Goal: Task Accomplishment & Management: Complete application form

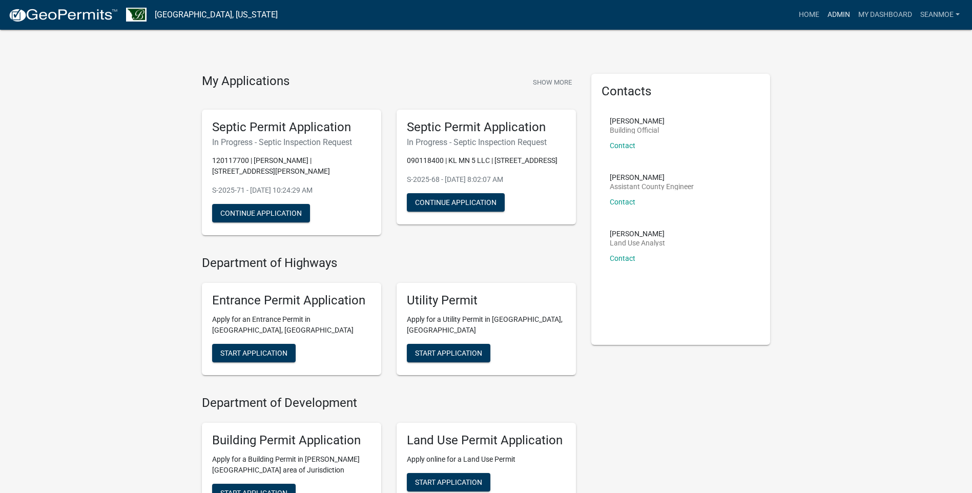
click at [845, 15] on link "Admin" at bounding box center [838, 14] width 31 height 19
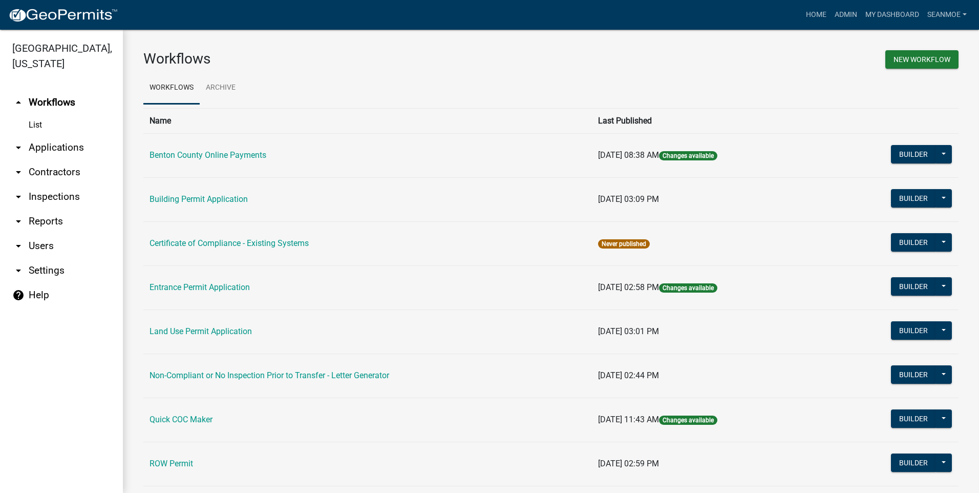
click at [62, 148] on link "arrow_drop_down Applications" at bounding box center [61, 147] width 123 height 25
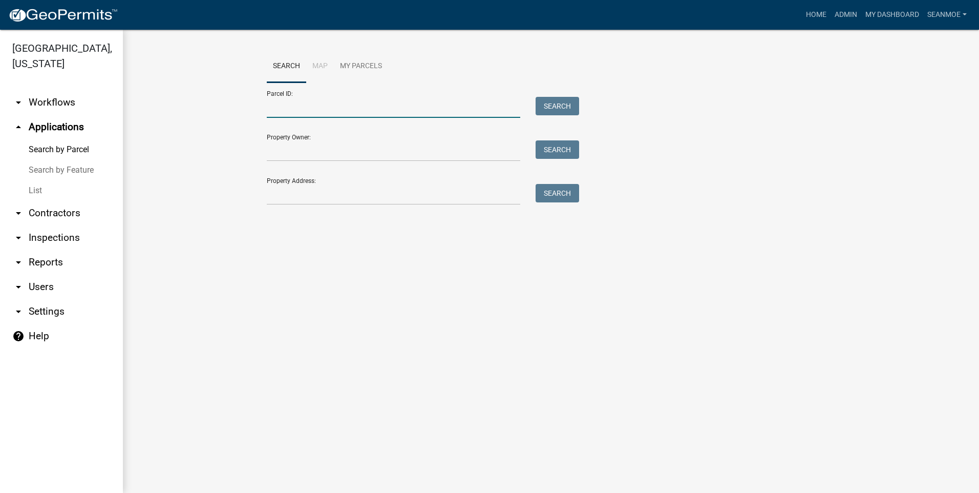
click at [340, 111] on input "Parcel ID:" at bounding box center [394, 107] width 254 height 21
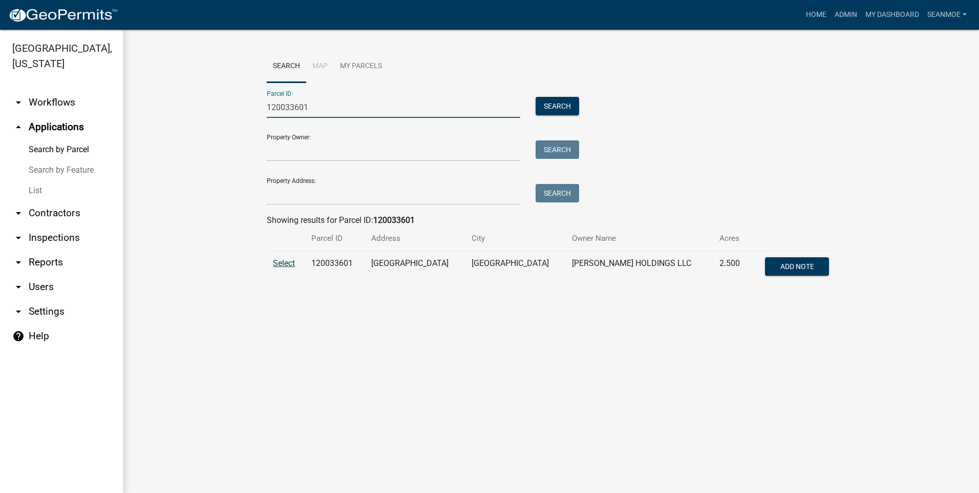
type input "120033601"
click at [285, 265] on span "Select" at bounding box center [284, 263] width 22 height 10
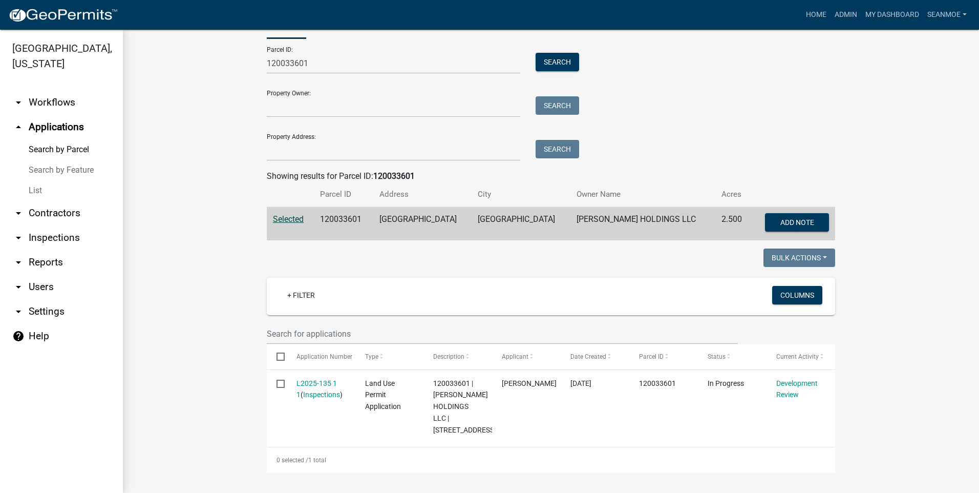
scroll to position [56, 0]
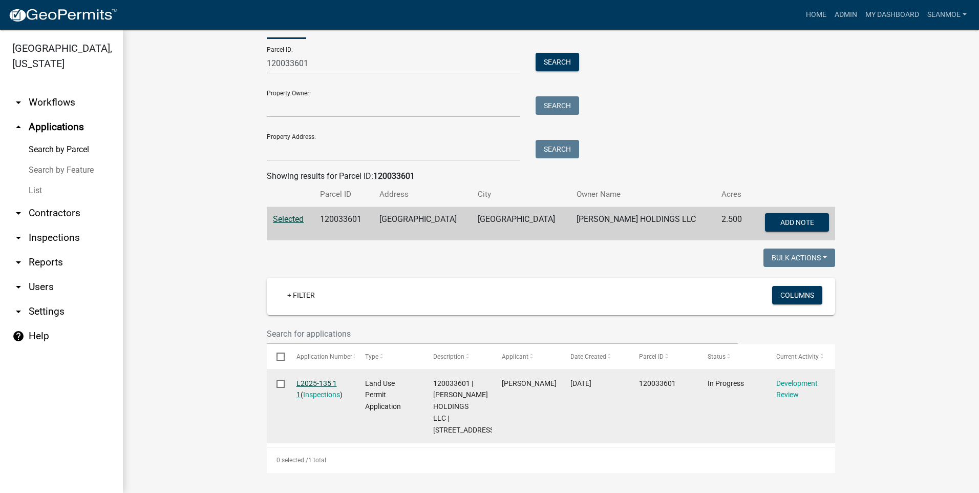
click at [316, 379] on link "L2025-135 1 1" at bounding box center [317, 389] width 40 height 20
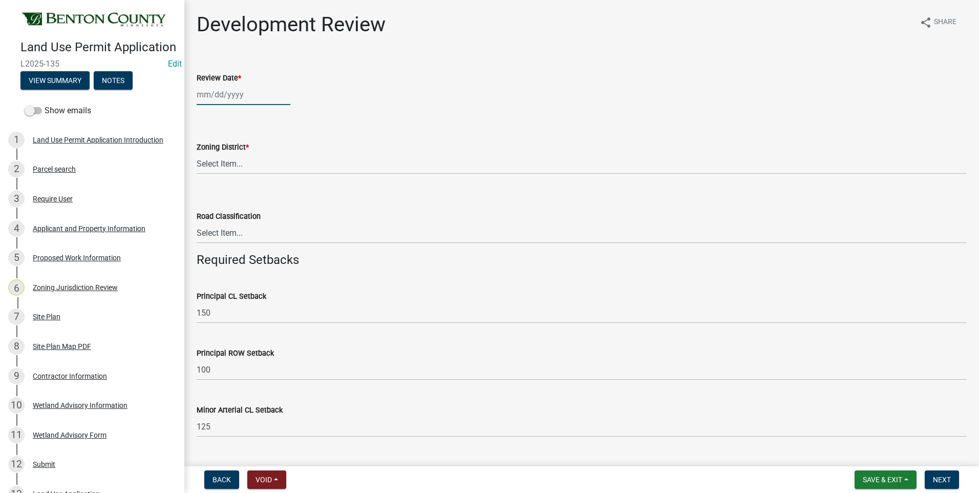
click at [228, 95] on div at bounding box center [244, 94] width 94 height 21
select select "9"
select select "2025"
click at [275, 179] on div "19" at bounding box center [272, 182] width 16 height 16
type input "[DATE]"
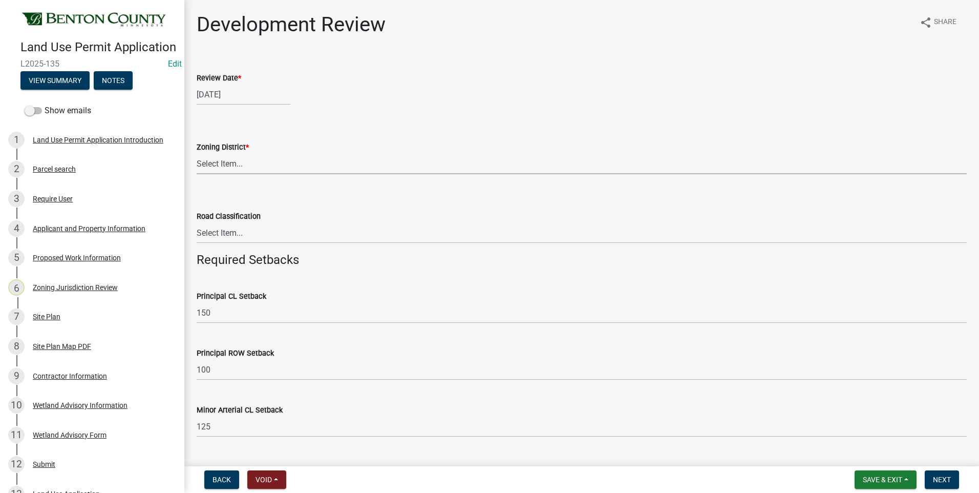
click at [226, 163] on select "Select Item... A B B-2 I-1 I-2 OSD/R-1 PUD R-1 R-2 R-3 R-3/MUD R-A R-S Sauk Rap…" at bounding box center [582, 163] width 770 height 21
click at [197, 153] on select "Select Item... A B B-2 I-1 I-2 OSD/R-1 PUD R-1 R-2 R-3 R-3/MUD R-A R-S Sauk Rap…" at bounding box center [582, 163] width 770 height 21
select select "e52812cf-58d0-4c81-a188-9af3d9cb1b1a"
click at [232, 233] on select "Select Item... Principal [GEOGRAPHIC_DATA] completely within a cluster subdivis…" at bounding box center [582, 232] width 770 height 21
click at [197, 222] on select "Select Item... Principal [GEOGRAPHIC_DATA] completely within a cluster subdivis…" at bounding box center [582, 232] width 770 height 21
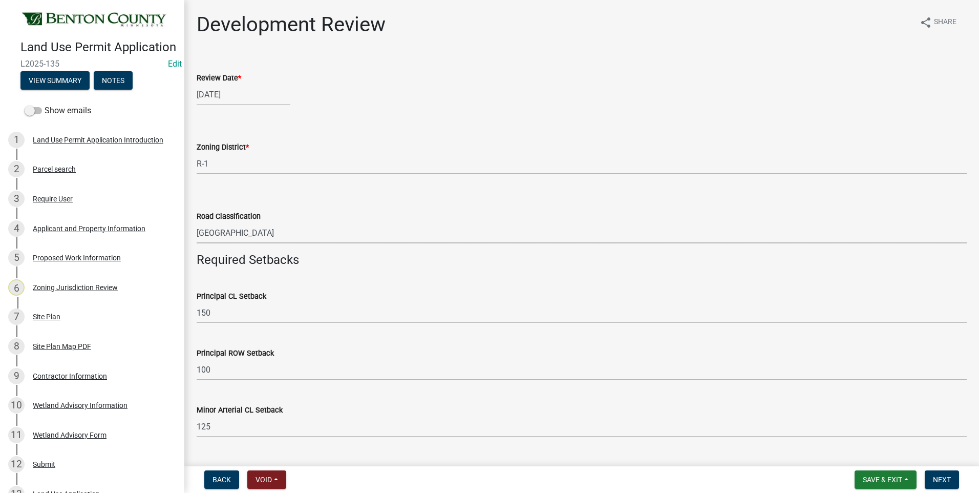
select select "934e570e-20cd-409a-8301-5c21cd859f06"
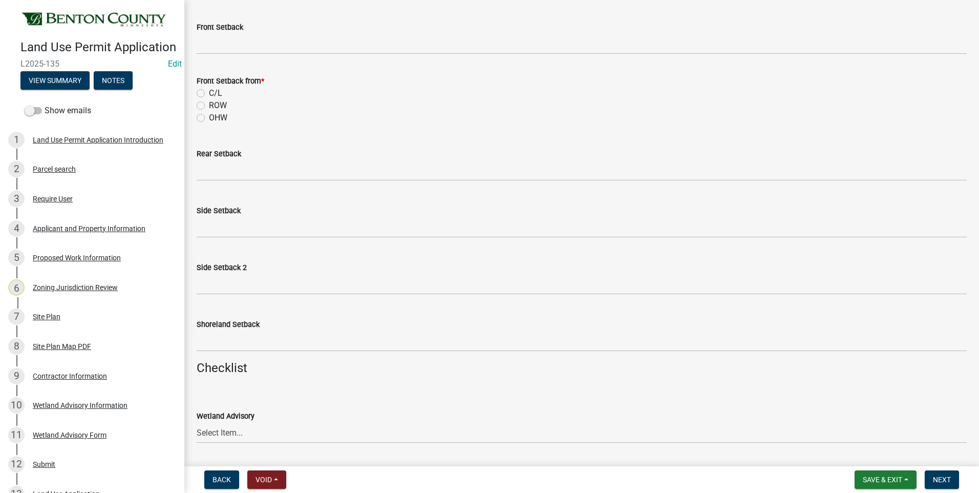
scroll to position [922, 0]
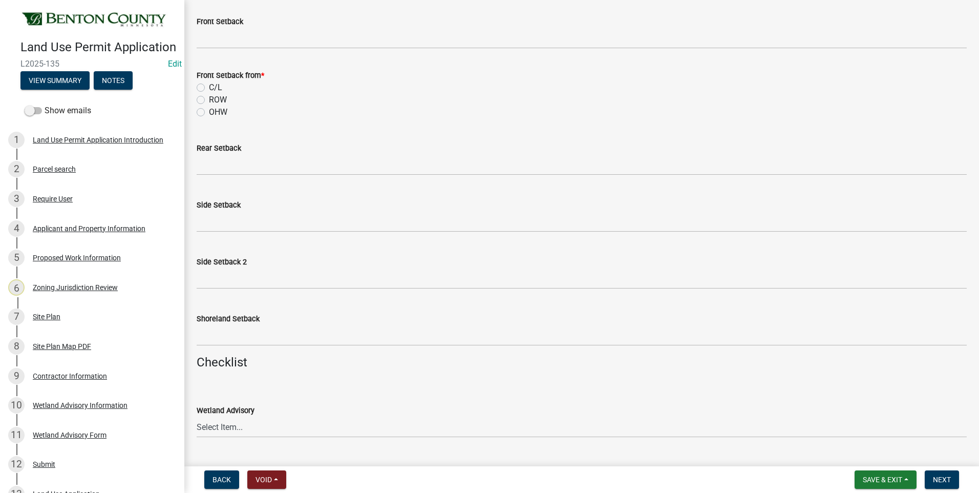
click at [209, 100] on label "ROW" at bounding box center [218, 100] width 18 height 12
click at [209, 100] on input "ROW" at bounding box center [212, 97] width 7 height 7
radio input "true"
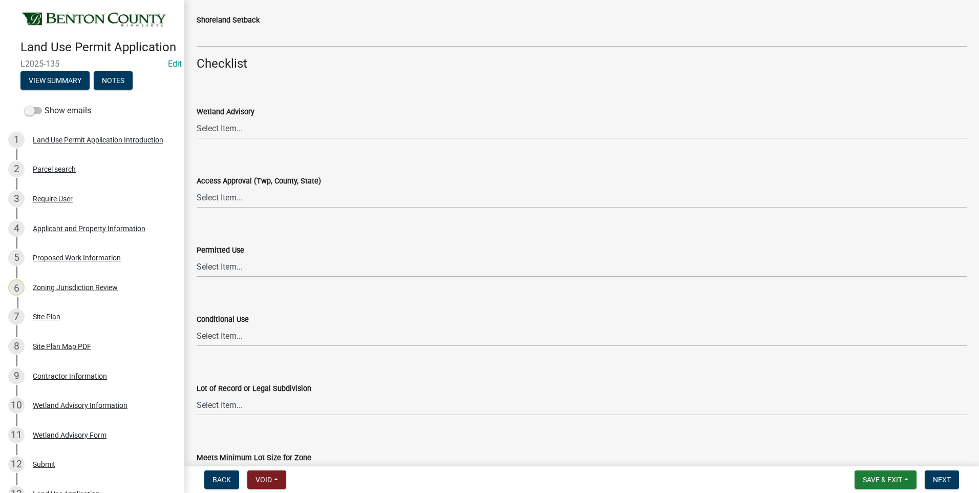
scroll to position [1229, 0]
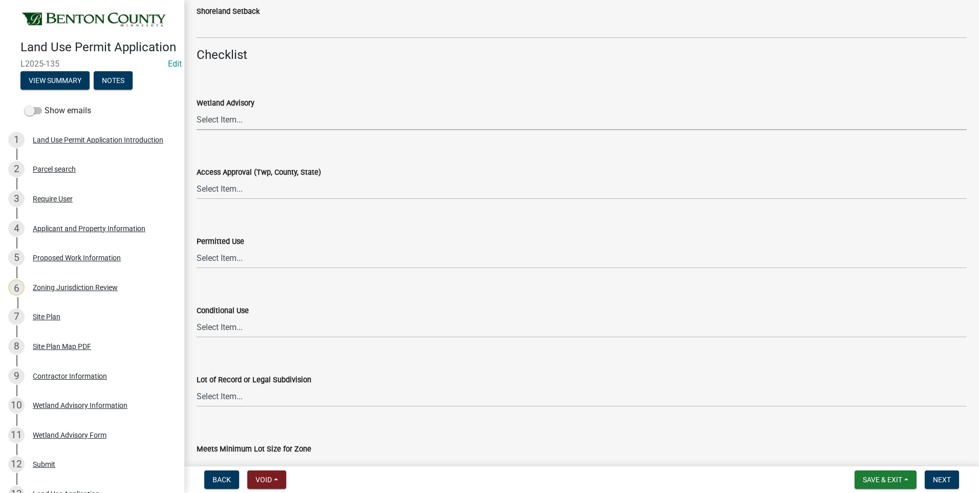
click at [224, 119] on select "Select Item... Yes No OK N/A" at bounding box center [582, 119] width 770 height 21
click at [197, 109] on select "Select Item... Yes No OK N/A" at bounding box center [582, 119] width 770 height 21
select select "29e042a6-806b-4b88-8ad4-222f55a74e1f"
click at [233, 190] on select "Select Item... Yes No OK N/A" at bounding box center [582, 188] width 770 height 21
click at [197, 178] on select "Select Item... Yes No OK N/A" at bounding box center [582, 188] width 770 height 21
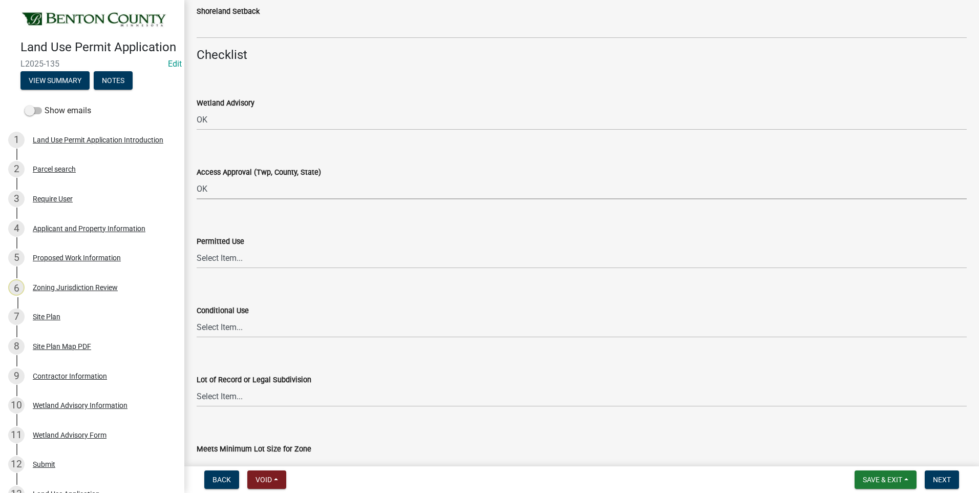
select select "29e042a6-806b-4b88-8ad4-222f55a74e1f"
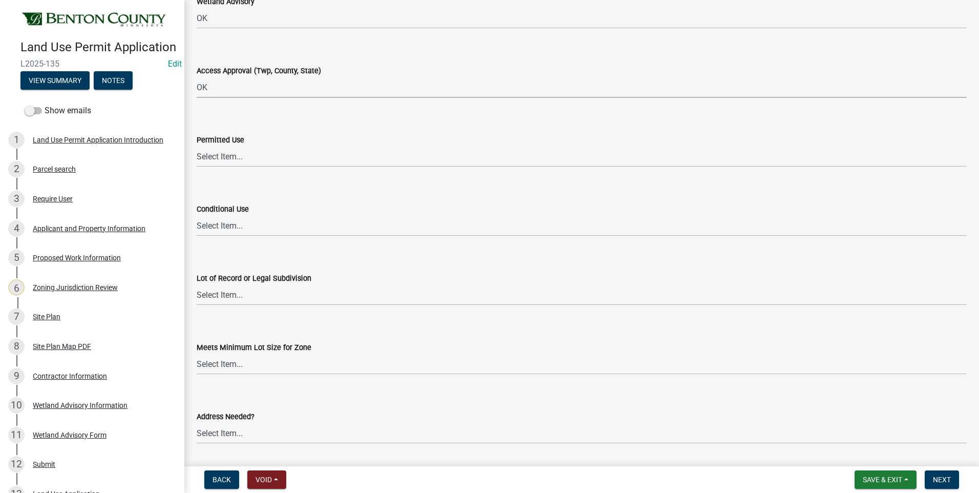
scroll to position [1332, 0]
click at [229, 157] on select "Select Item... Yes No OK N/A" at bounding box center [582, 155] width 770 height 21
click at [197, 145] on select "Select Item... Yes No OK N/A" at bounding box center [582, 155] width 770 height 21
select select "72748fc4-3f0a-45e2-b467-dc37e2b15731"
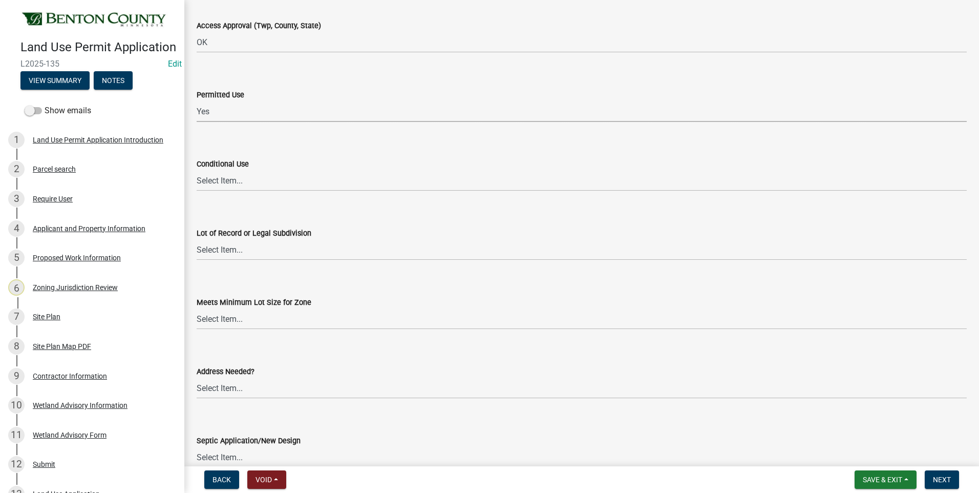
scroll to position [1434, 0]
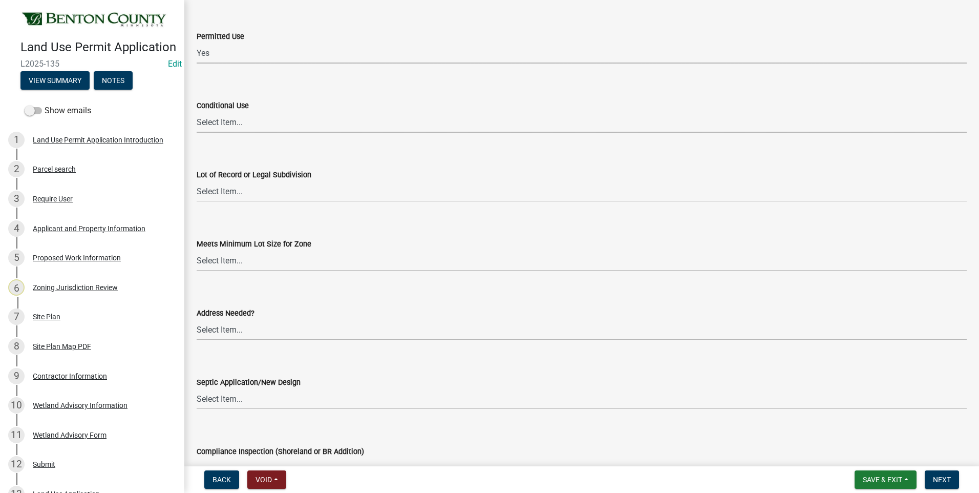
click at [225, 124] on select "Select Item... Yes No OK N/A" at bounding box center [582, 122] width 770 height 21
click at [197, 112] on select "Select Item... Yes No OK N/A" at bounding box center [582, 122] width 770 height 21
select select "886b3fcf-7535-4eb7-bda7-c47490aa8987"
click at [228, 194] on select "Select Item... Yes No OK N/A" at bounding box center [582, 191] width 770 height 21
click at [197, 181] on select "Select Item... Yes No OK N/A" at bounding box center [582, 191] width 770 height 21
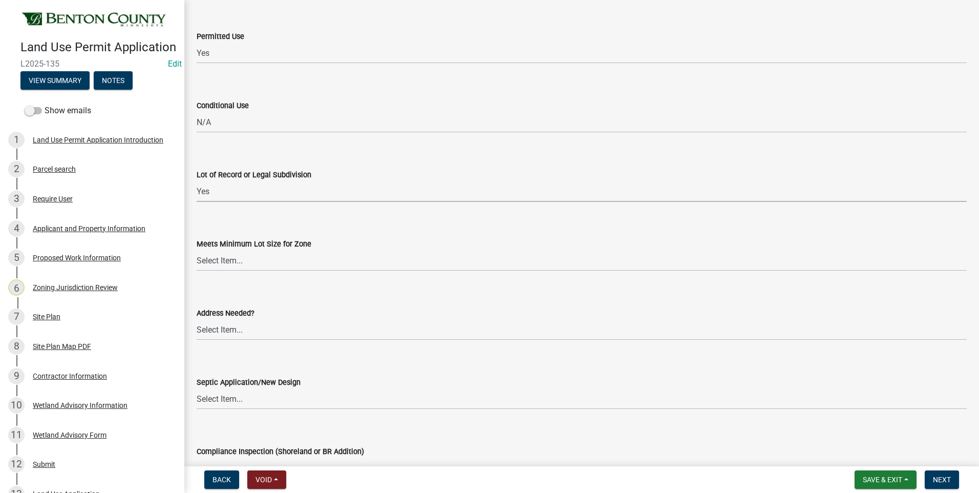
select select "72748fc4-3f0a-45e2-b467-dc37e2b15731"
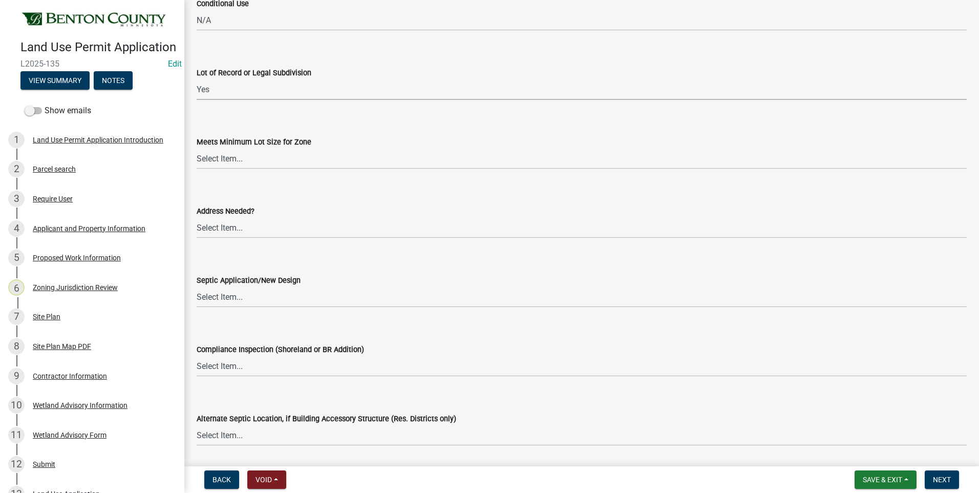
scroll to position [1537, 0]
click at [232, 158] on select "Select Item... Yes No OK N/A" at bounding box center [582, 158] width 770 height 21
click at [197, 148] on select "Select Item... Yes No OK N/A" at bounding box center [582, 158] width 770 height 21
select select "72748fc4-3f0a-45e2-b467-dc37e2b15731"
click at [230, 229] on select "Select Item... Yes No OK N/A" at bounding box center [582, 227] width 770 height 21
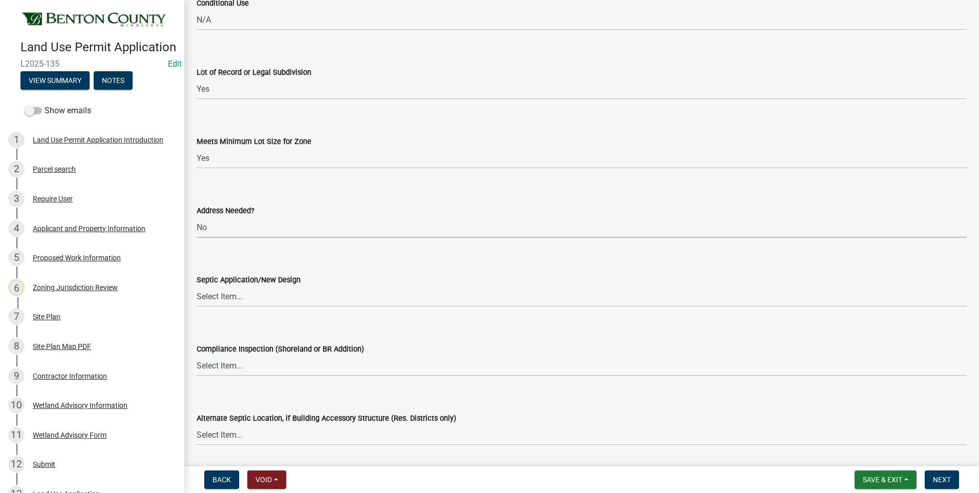
click at [197, 217] on select "Select Item... Yes No OK N/A" at bounding box center [582, 227] width 770 height 21
select select "445341f5-2b7a-4e9a-a8a7-43788b572440"
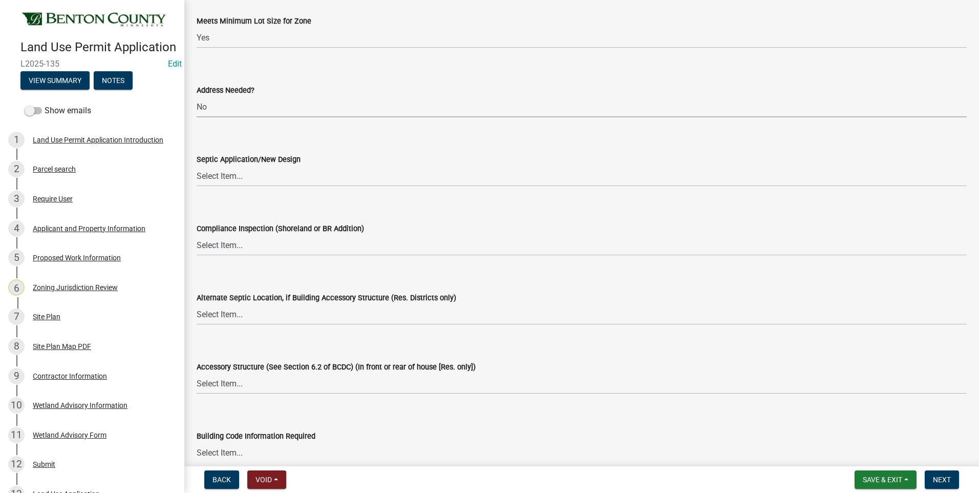
scroll to position [1690, 0]
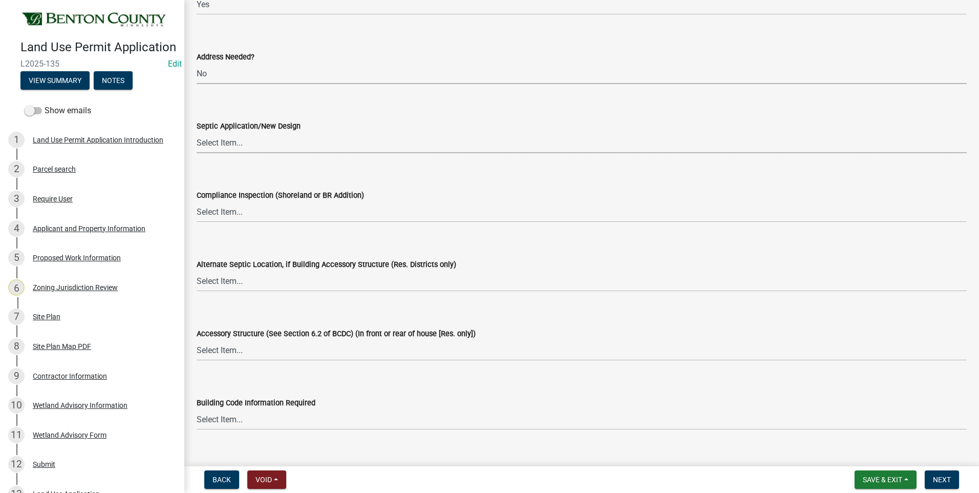
click at [218, 143] on select "Select Item... Yes No OK N/A" at bounding box center [582, 142] width 770 height 21
click at [197, 132] on select "Select Item... Yes No OK N/A" at bounding box center [582, 142] width 770 height 21
select select "72748fc4-3f0a-45e2-b467-dc37e2b15731"
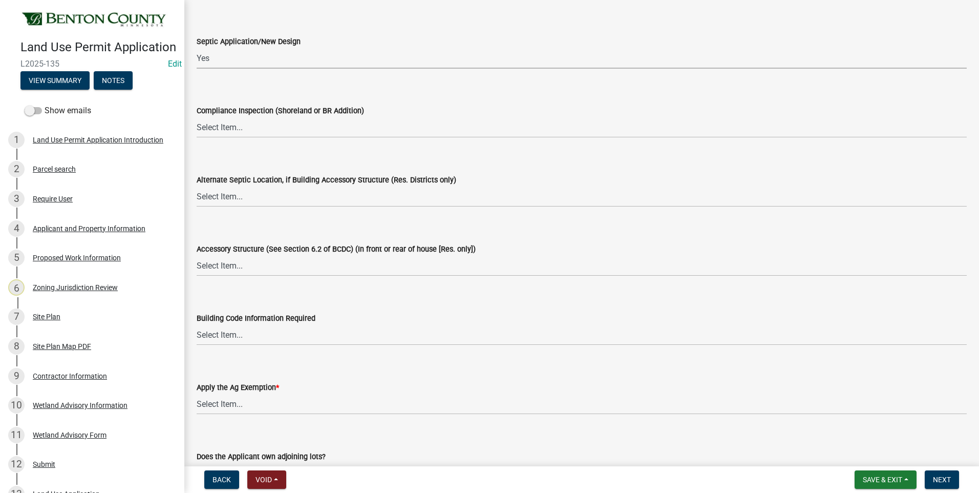
scroll to position [1793, 0]
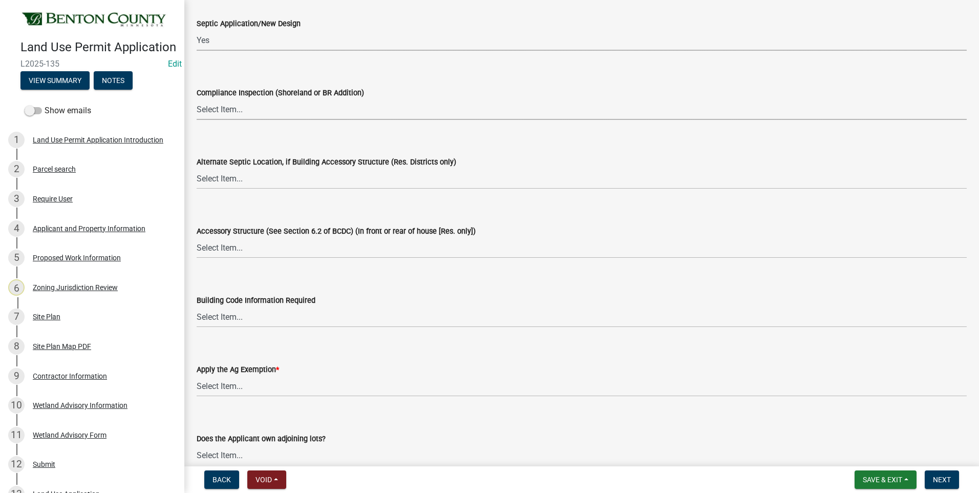
click at [220, 109] on select "Select Item... Yes No OK N/A" at bounding box center [582, 109] width 770 height 21
click at [197, 99] on select "Select Item... Yes No OK N/A" at bounding box center [582, 109] width 770 height 21
select select "886b3fcf-7535-4eb7-bda7-c47490aa8987"
click at [215, 180] on select "Select Item... Yes No OK N/A" at bounding box center [582, 178] width 770 height 21
click at [197, 168] on select "Select Item... Yes No OK N/A" at bounding box center [582, 178] width 770 height 21
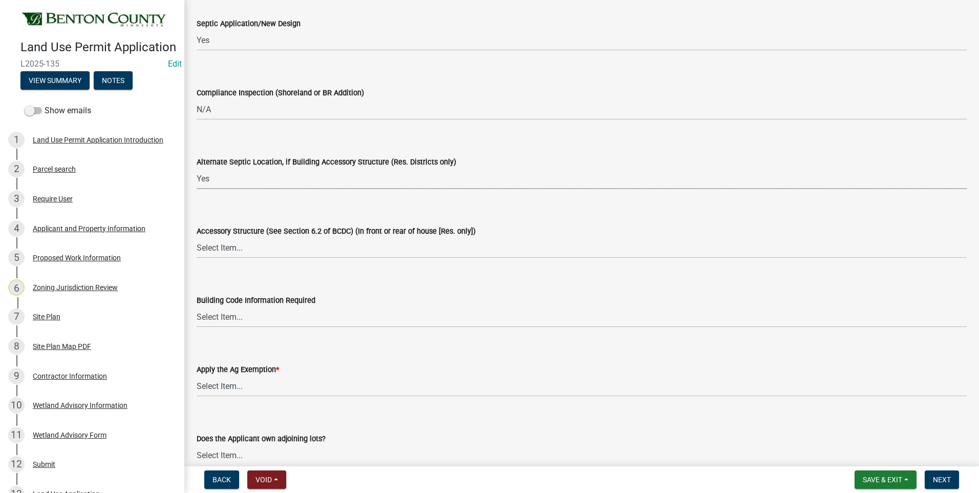
select select "72748fc4-3f0a-45e2-b467-dc37e2b15731"
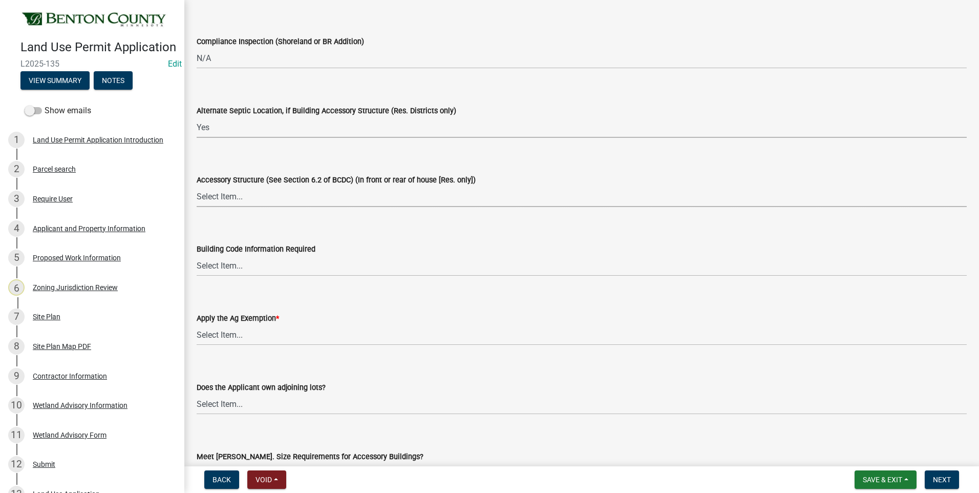
click at [225, 199] on select "Select Item... Yes No OK N/A" at bounding box center [582, 196] width 770 height 21
click at [197, 186] on select "Select Item... Yes No OK N/A" at bounding box center [582, 196] width 770 height 21
select select "886b3fcf-7535-4eb7-bda7-c47490aa8987"
click at [227, 264] on select "Select Item... Yes No OK N/A" at bounding box center [582, 265] width 770 height 21
click at [197, 255] on select "Select Item... Yes No OK N/A" at bounding box center [582, 265] width 770 height 21
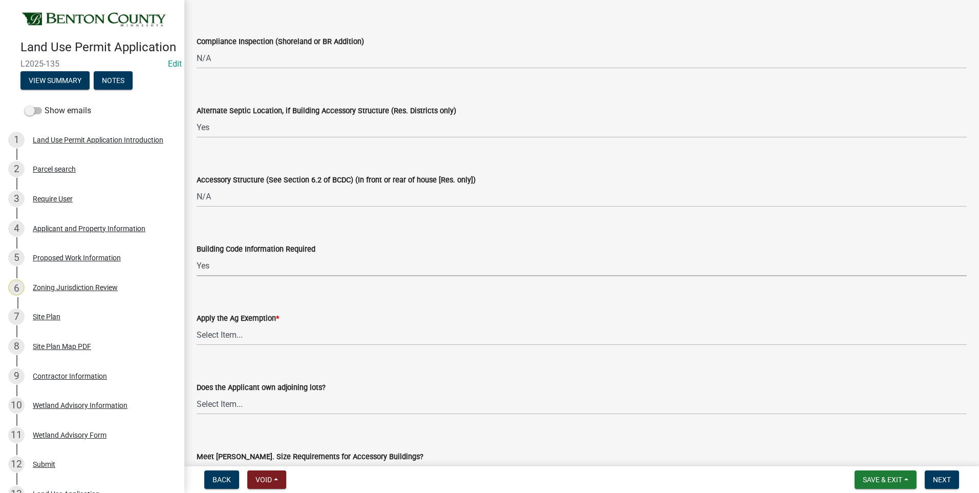
select select "72748fc4-3f0a-45e2-b467-dc37e2b15731"
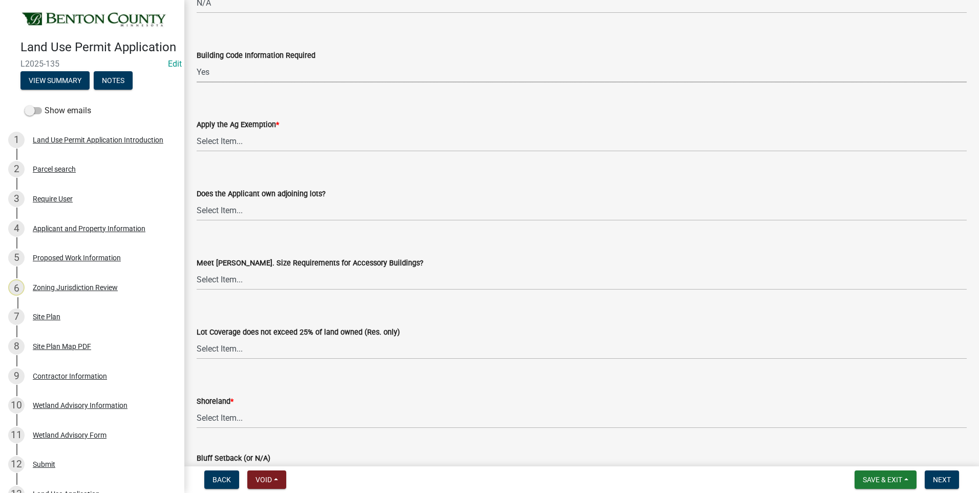
scroll to position [2049, 0]
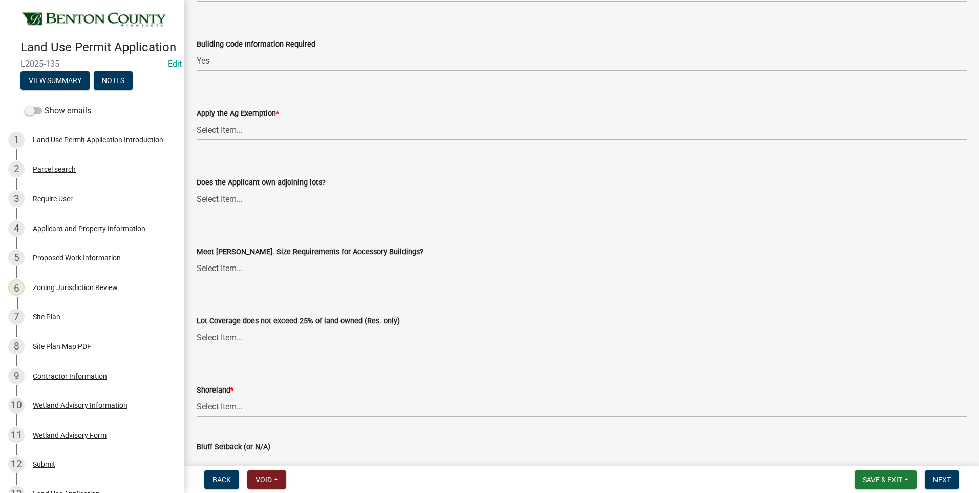
click at [211, 132] on select "Select Item... Yes No" at bounding box center [582, 129] width 770 height 21
click at [197, 119] on select "Select Item... Yes No" at bounding box center [582, 129] width 770 height 21
select select "523f7e88-fc73-440c-a56f-38c702f7ffe1"
click at [225, 202] on select "Select Item... Yes No OK N/A" at bounding box center [582, 198] width 770 height 21
click at [197, 188] on select "Select Item... Yes No OK N/A" at bounding box center [582, 198] width 770 height 21
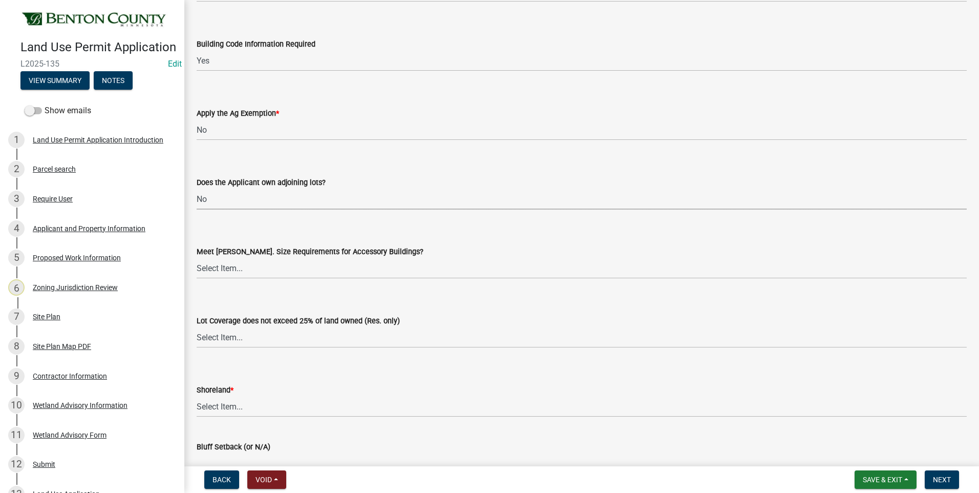
select select "445341f5-2b7a-4e9a-a8a7-43788b572440"
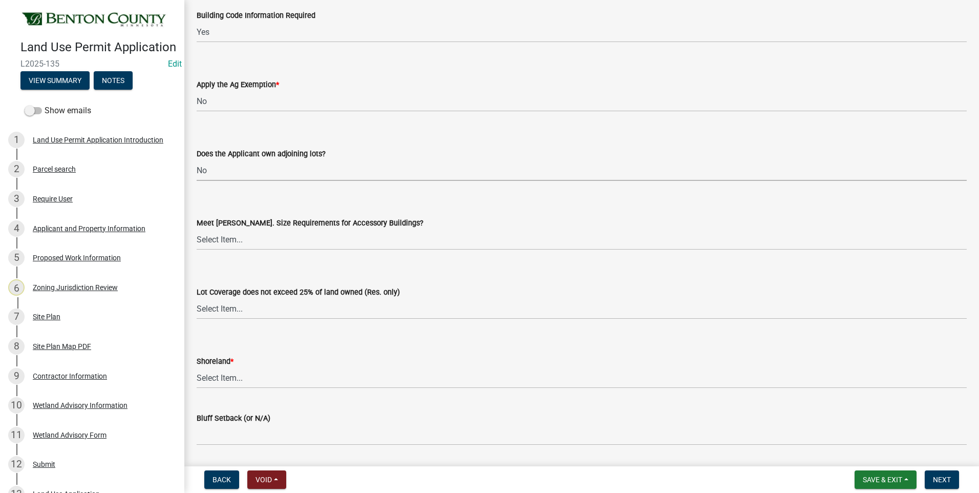
scroll to position [2151, 0]
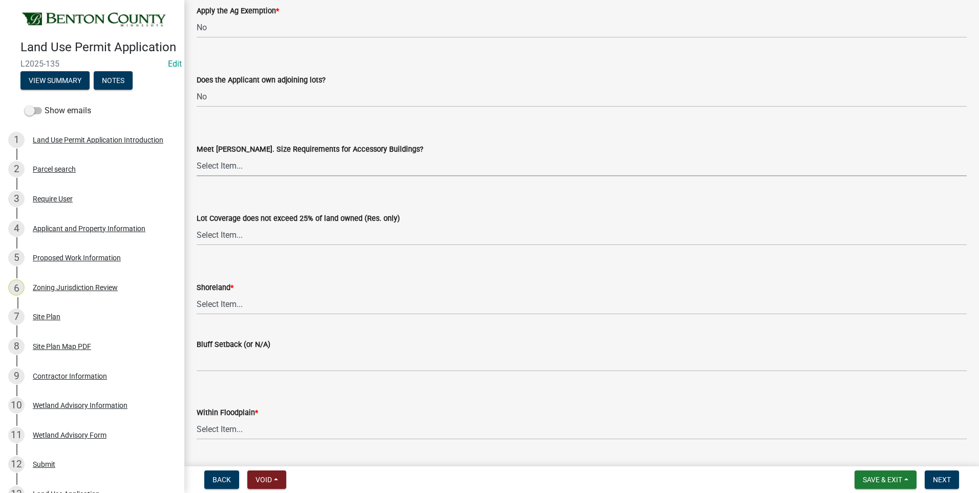
drag, startPoint x: 227, startPoint y: 168, endPoint x: 227, endPoint y: 176, distance: 8.2
click at [227, 168] on select "Select Item... Yes No OK N/A" at bounding box center [582, 165] width 770 height 21
click at [197, 155] on select "Select Item... Yes No OK N/A" at bounding box center [582, 165] width 770 height 21
select select "886b3fcf-7535-4eb7-bda7-c47490aa8987"
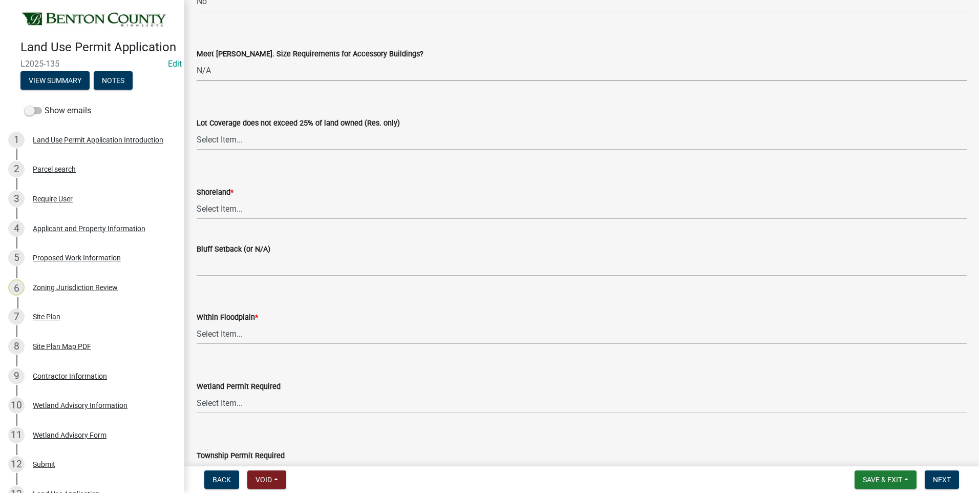
scroll to position [2254, 0]
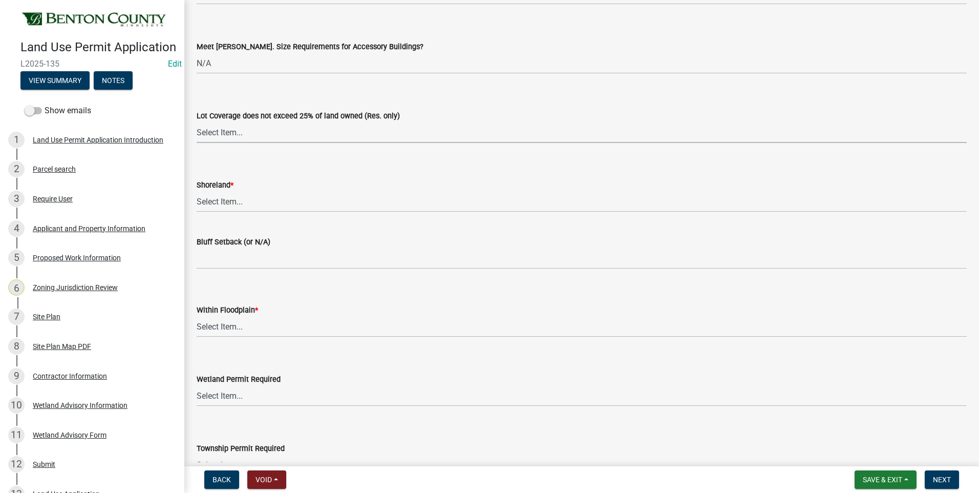
click at [217, 133] on select "Select Item... Yes No OK N/A" at bounding box center [582, 132] width 770 height 21
click at [197, 122] on select "Select Item... Yes No OK N/A" at bounding box center [582, 132] width 770 height 21
select select "29e042a6-806b-4b88-8ad4-222f55a74e1f"
click at [224, 199] on select "Select Item... Yes No OK N/A" at bounding box center [582, 201] width 770 height 21
click at [197, 191] on select "Select Item... Yes No OK N/A" at bounding box center [582, 201] width 770 height 21
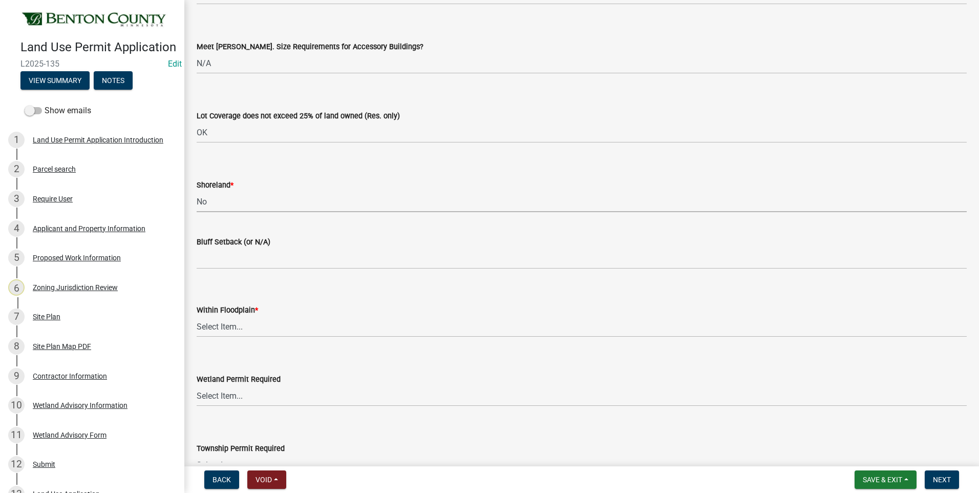
select select "445341f5-2b7a-4e9a-a8a7-43788b572440"
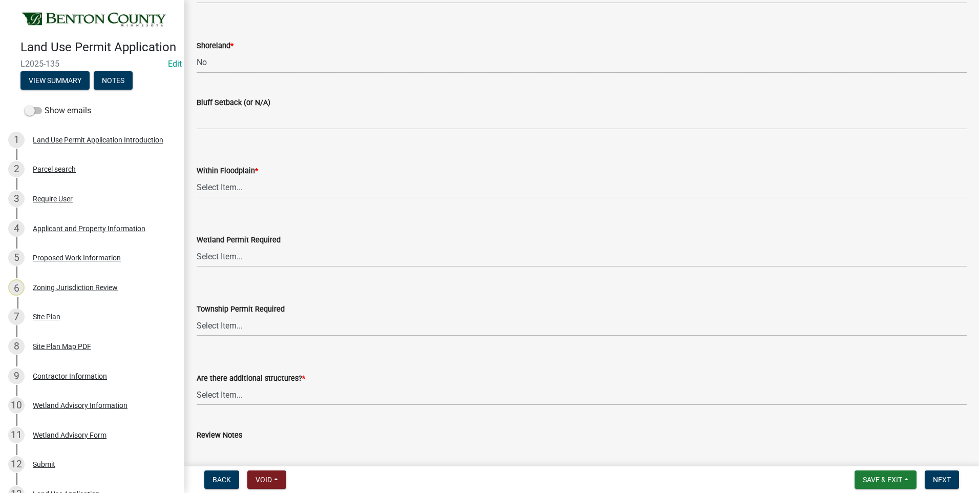
scroll to position [2407, 0]
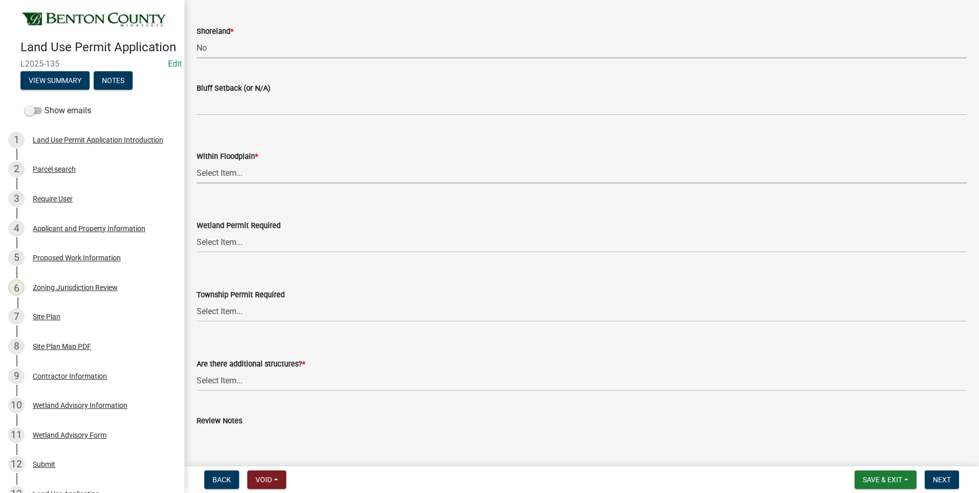
drag, startPoint x: 220, startPoint y: 175, endPoint x: 220, endPoint y: 182, distance: 7.7
click at [220, 175] on select "Select Item... Yes No OK N/A" at bounding box center [582, 172] width 770 height 21
click at [197, 162] on select "Select Item... Yes No OK N/A" at bounding box center [582, 172] width 770 height 21
select select "445341f5-2b7a-4e9a-a8a7-43788b572440"
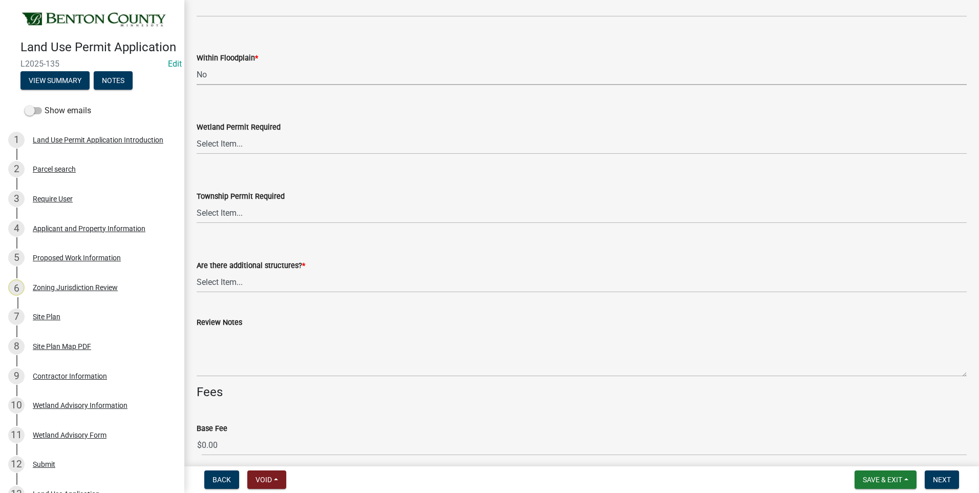
scroll to position [2510, 0]
drag, startPoint x: 223, startPoint y: 142, endPoint x: 223, endPoint y: 149, distance: 7.2
click at [223, 142] on select "Select Item... Yes No" at bounding box center [582, 139] width 770 height 21
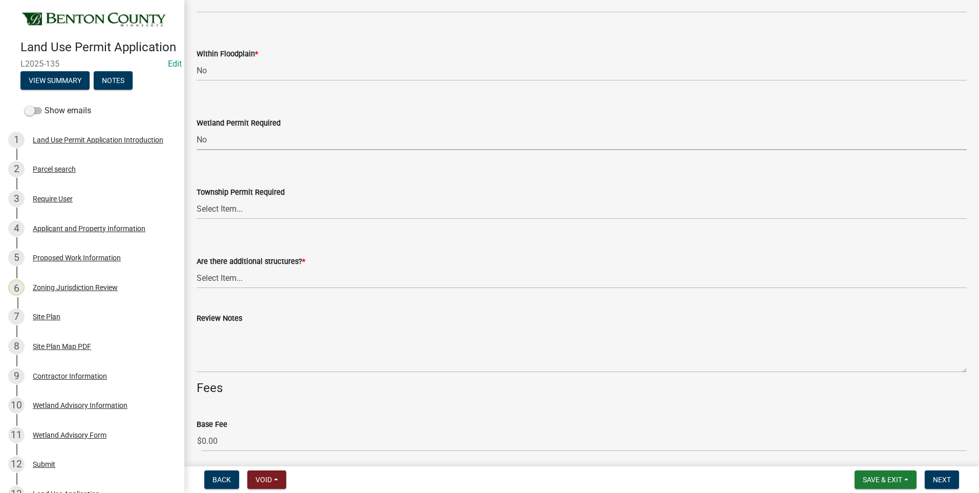
click at [197, 129] on select "Select Item... Yes No" at bounding box center [582, 139] width 770 height 21
select select "58818da3-c200-45fa-b10d-5f5c42909306"
click at [223, 209] on select "Select Item... Yes No" at bounding box center [582, 208] width 770 height 21
click at [197, 198] on select "Select Item... Yes No" at bounding box center [582, 208] width 770 height 21
select select "7580ef43-c040-4c87-9f88-a96ec257e226"
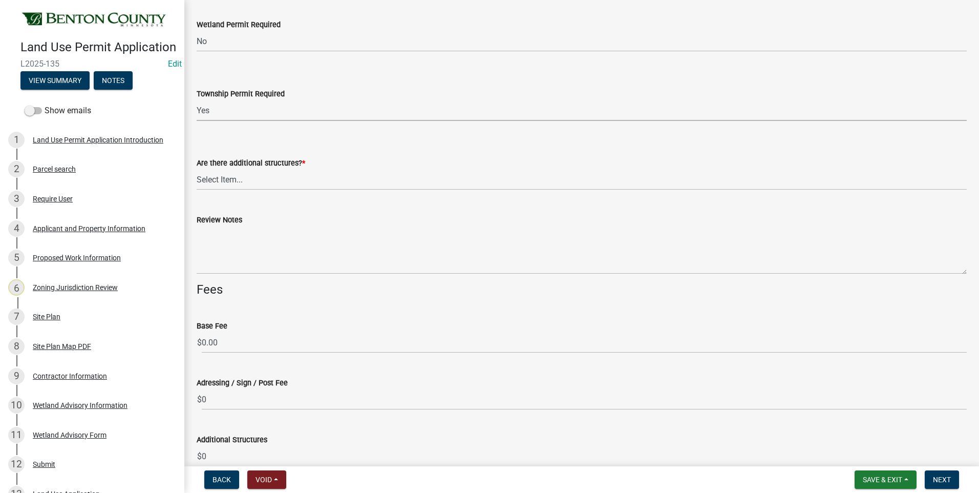
scroll to position [2612, 0]
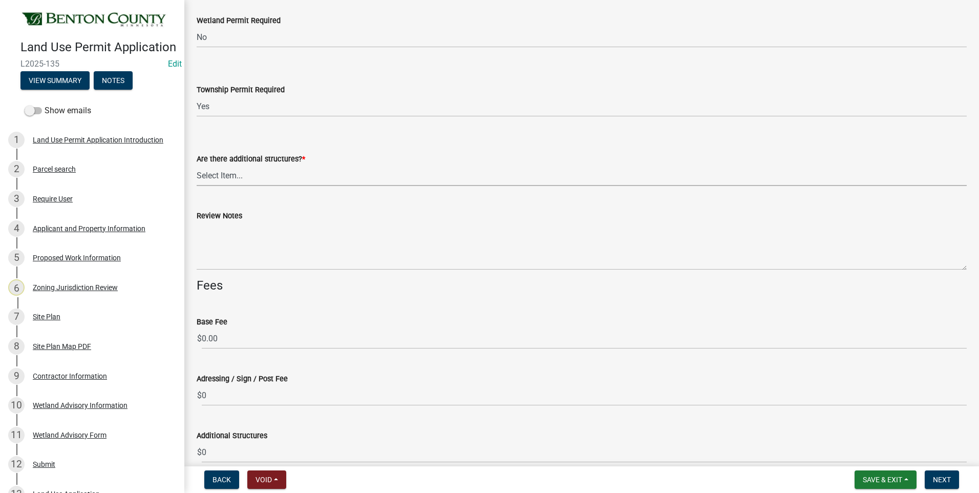
click at [221, 178] on select "Select Item... Yes No" at bounding box center [582, 175] width 770 height 21
click at [197, 165] on select "Select Item... Yes No" at bounding box center [582, 175] width 770 height 21
select select "3b637cc4-ed0a-4d27-997c-adf22bb05159"
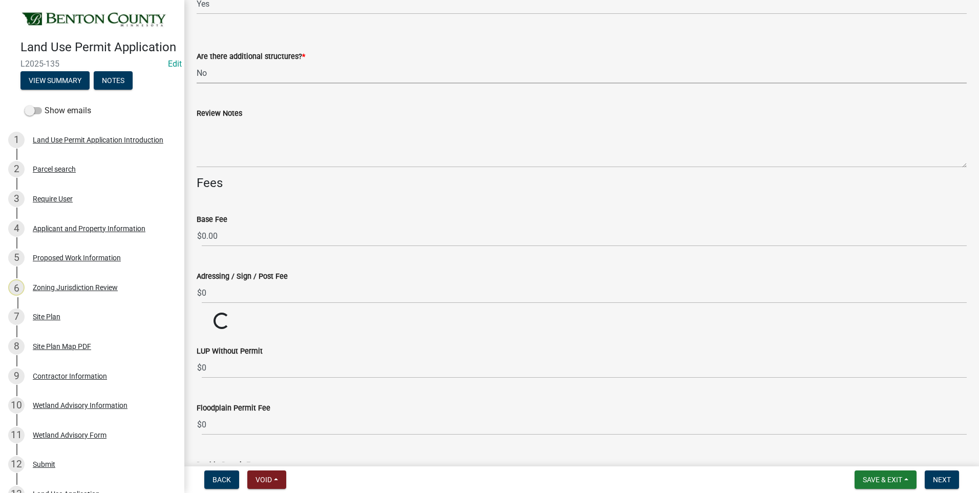
scroll to position [2766, 0]
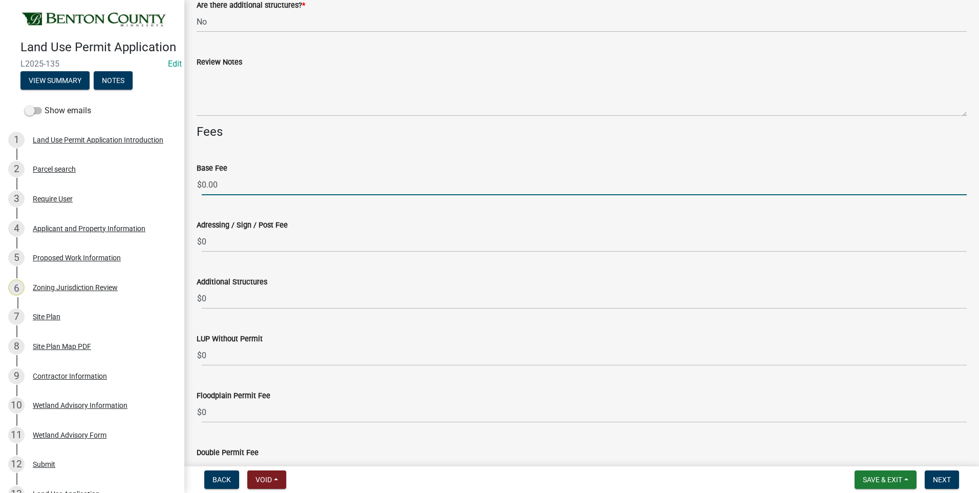
click at [202, 184] on input "0.00" at bounding box center [584, 184] width 765 height 21
type input "100.00"
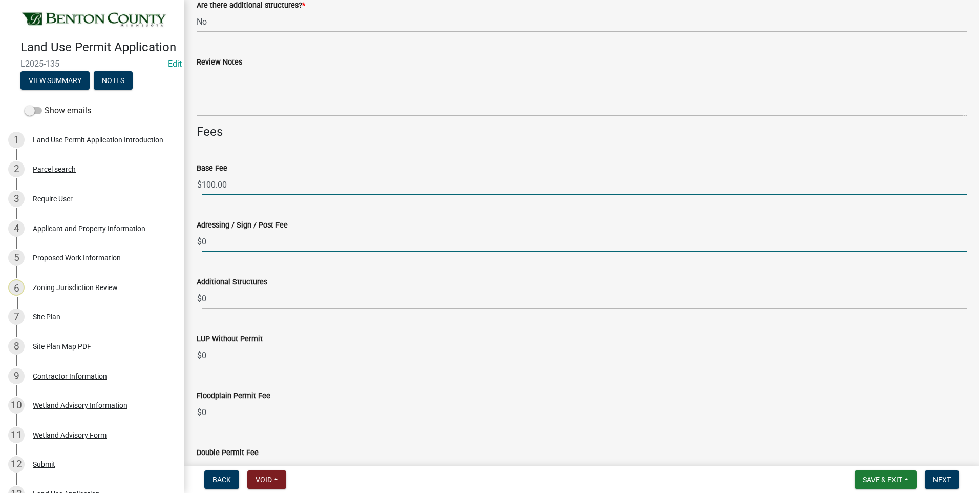
click at [227, 244] on input "0" at bounding box center [584, 241] width 765 height 21
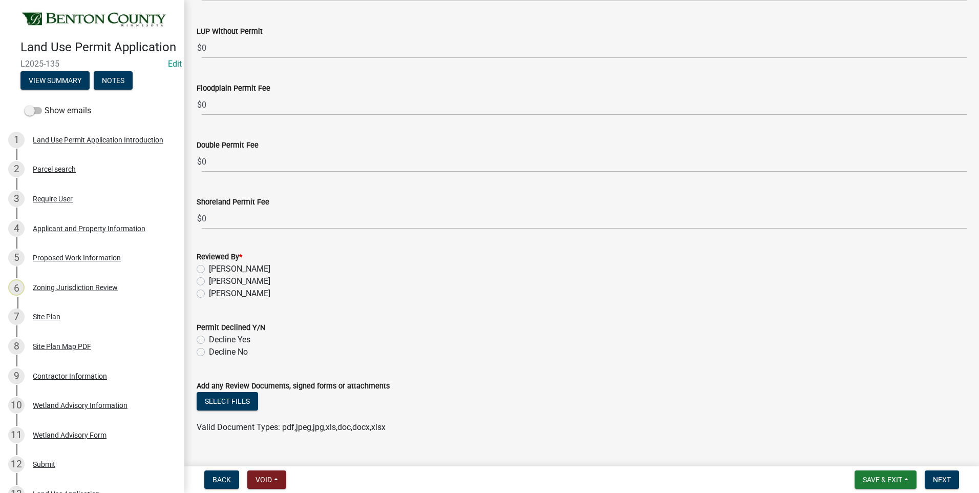
scroll to position [3094, 0]
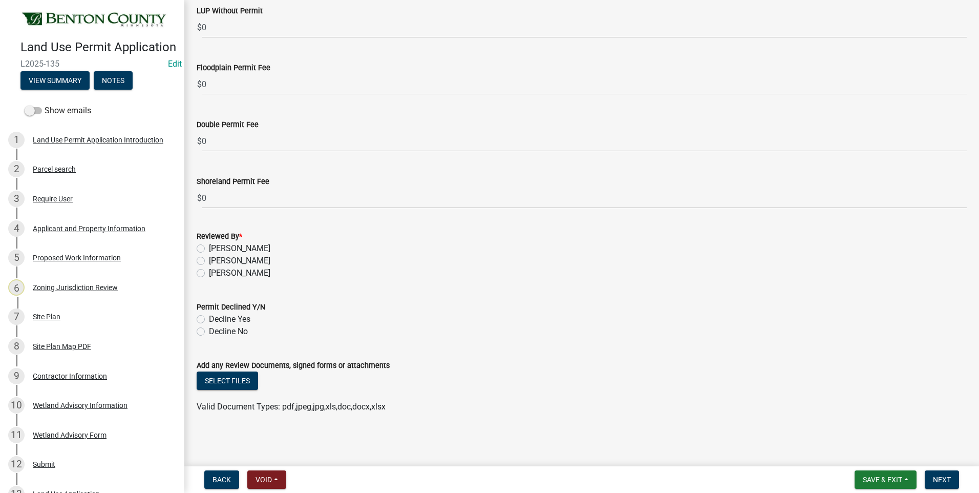
click at [209, 260] on label "[PERSON_NAME]" at bounding box center [239, 261] width 61 height 12
click at [209, 260] on input "[PERSON_NAME]" at bounding box center [212, 258] width 7 height 7
radio input "true"
click at [209, 329] on label "Decline No" at bounding box center [228, 331] width 39 height 12
click at [209, 329] on input "Decline No" at bounding box center [212, 328] width 7 height 7
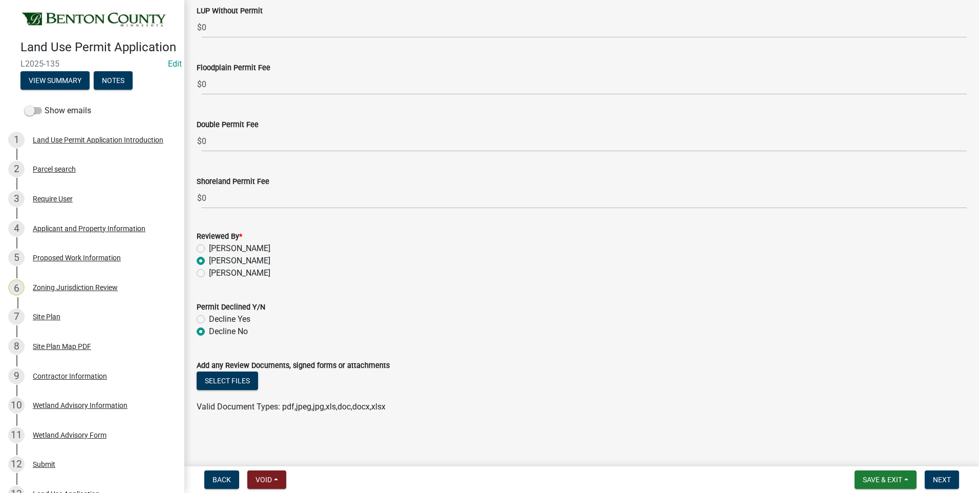
radio input "true"
click at [234, 379] on button "Select files" at bounding box center [227, 380] width 61 height 18
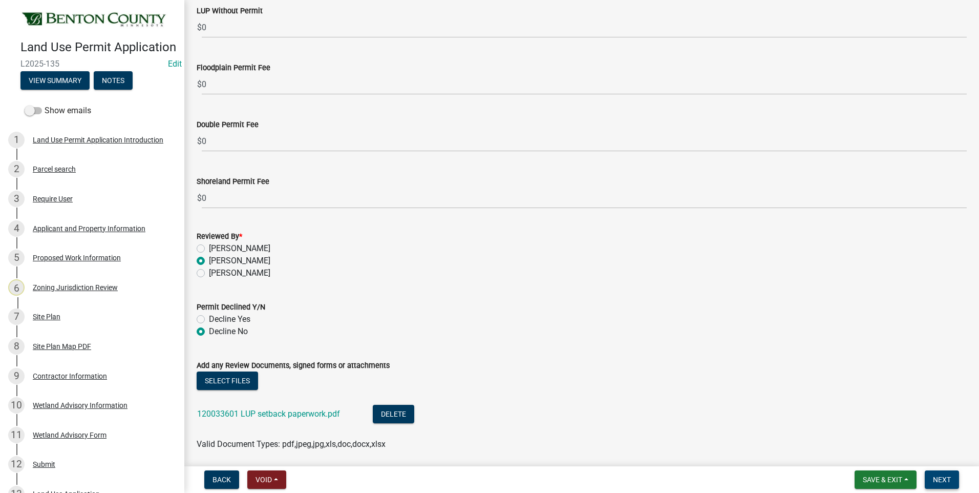
click at [944, 476] on span "Next" at bounding box center [942, 479] width 18 height 8
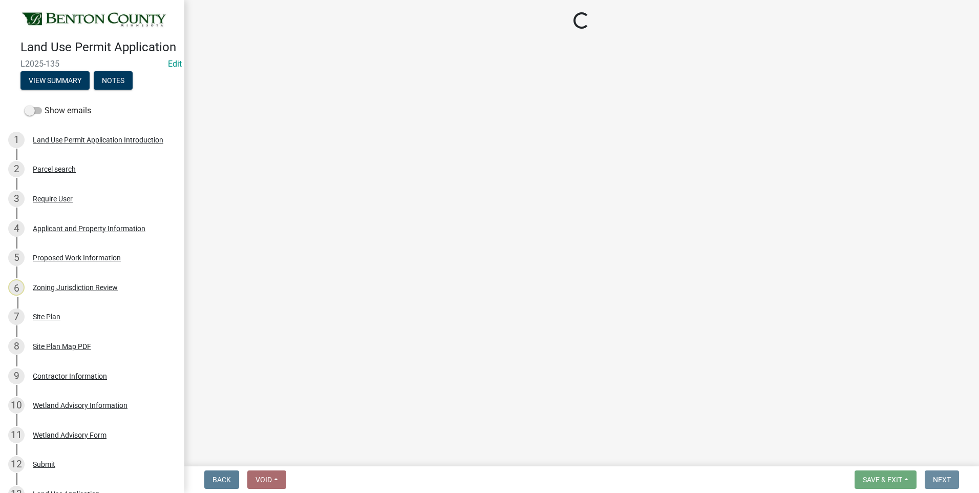
scroll to position [0, 0]
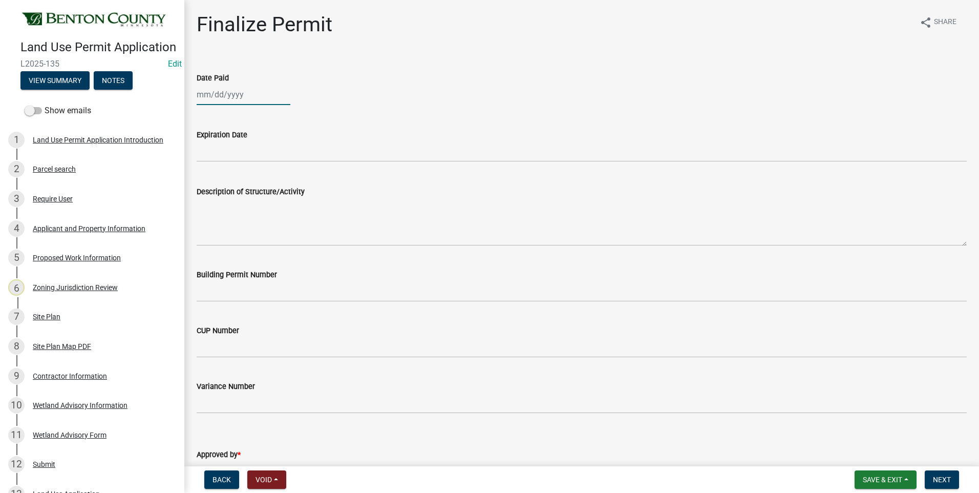
click at [224, 94] on div at bounding box center [244, 94] width 94 height 21
select select "9"
select select "2025"
click at [271, 181] on div "19" at bounding box center [272, 182] width 16 height 16
type input "[DATE]"
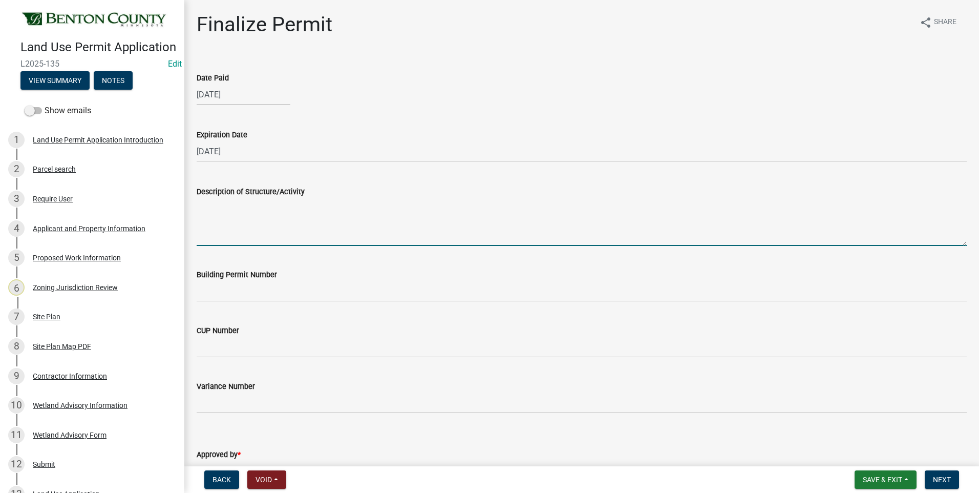
click at [259, 212] on textarea "Description of Structure/Activity" at bounding box center [582, 222] width 770 height 48
paste textarea "Construction of a 58'x56' House/Garage. MUST MEET MINIMUM REQUIRED PROPERTY SET…"
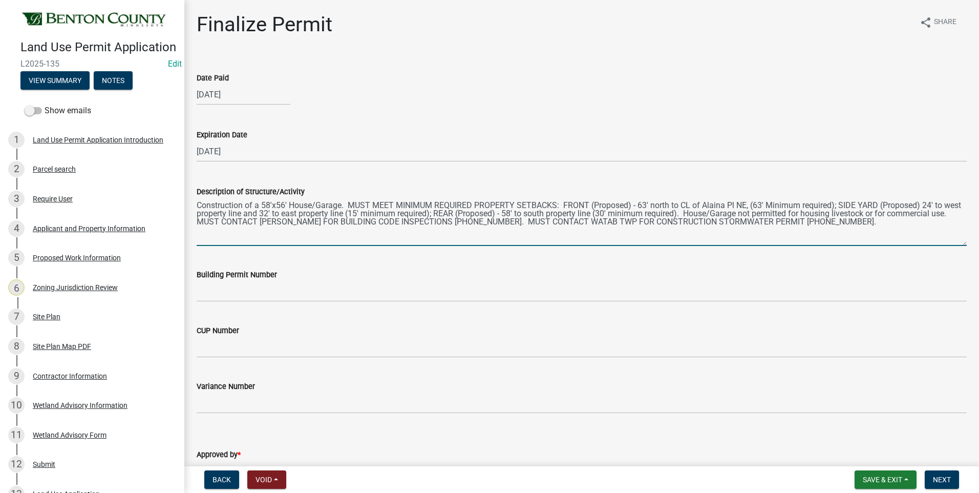
drag, startPoint x: 263, startPoint y: 204, endPoint x: 269, endPoint y: 204, distance: 5.6
click at [269, 204] on textarea "Construction of a 58'x56' House/Garage. MUST MEET MINIMUM REQUIRED PROPERTY SET…" at bounding box center [582, 222] width 770 height 48
click at [267, 205] on textarea "Construction of a 120'x56' House/Garage. MUST MEET MINIMUM REQUIRED PROPERTY SE…" at bounding box center [582, 222] width 770 height 48
click at [286, 207] on textarea "Construction of a 102'x56' House/Garage. MUST MEET MINIMUM REQUIRED PROPERTY SE…" at bounding box center [582, 222] width 770 height 48
click at [346, 205] on textarea "Construction of a 102'x50' House/Garage. MUST MEET MINIMUM REQUIRED PROPERTY SE…" at bounding box center [582, 222] width 770 height 48
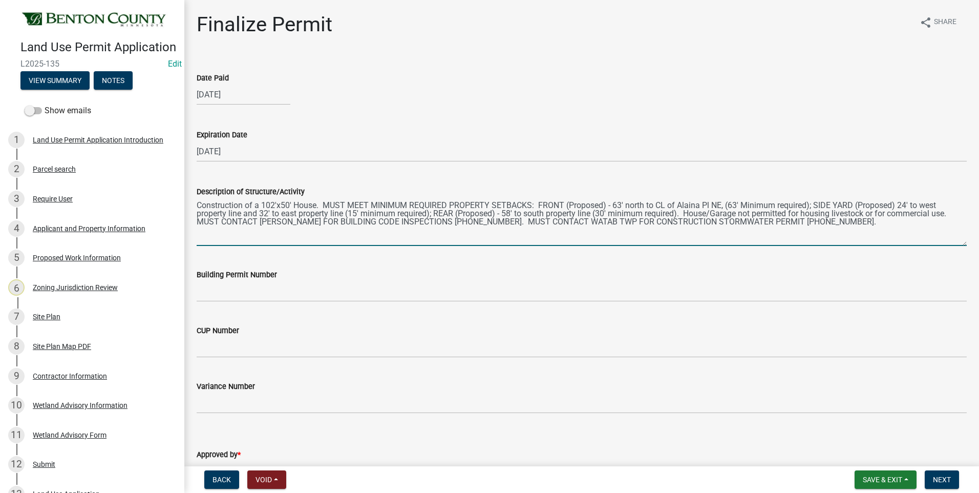
drag, startPoint x: 294, startPoint y: 204, endPoint x: 316, endPoint y: 205, distance: 22.0
click at [316, 205] on textarea "Construction of a 102'x50' House. MUST MEET MINIMUM REQUIRED PROPERTY SETBACKS:…" at bounding box center [582, 222] width 770 height 48
drag, startPoint x: 665, startPoint y: 205, endPoint x: 675, endPoint y: 205, distance: 9.2
click at [675, 205] on textarea "Construction of a 102'x50' Residential Structure. MUST MEET MINIMUM REQUIRED PR…" at bounding box center [582, 222] width 770 height 48
drag, startPoint x: 684, startPoint y: 204, endPoint x: 703, endPoint y: 204, distance: 18.4
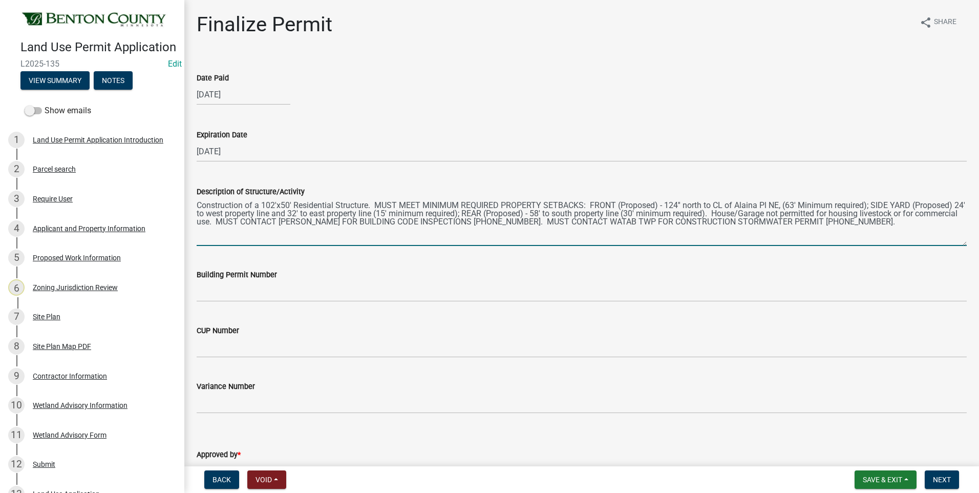
click at [703, 204] on textarea "Construction of a 102'x50' Residential Structure. MUST MEET MINIMUM REQUIRED PR…" at bounding box center [582, 222] width 770 height 48
drag, startPoint x: 719, startPoint y: 205, endPoint x: 725, endPoint y: 205, distance: 6.1
click at [725, 205] on textarea "Construction of a 102'x50' Residential Structure. MUST MEET MINIMUM REQUIRED PR…" at bounding box center [582, 222] width 770 height 48
click at [821, 205] on textarea "Construction of a 102'x50' Residential Structure. MUST MEET MINIMUM REQUIRED PR…" at bounding box center [582, 222] width 770 height 48
click at [902, 205] on textarea "Construction of a 102'x50' Residential Structure. MUST MEET MINIMUM REQUIRED PR…" at bounding box center [582, 222] width 770 height 48
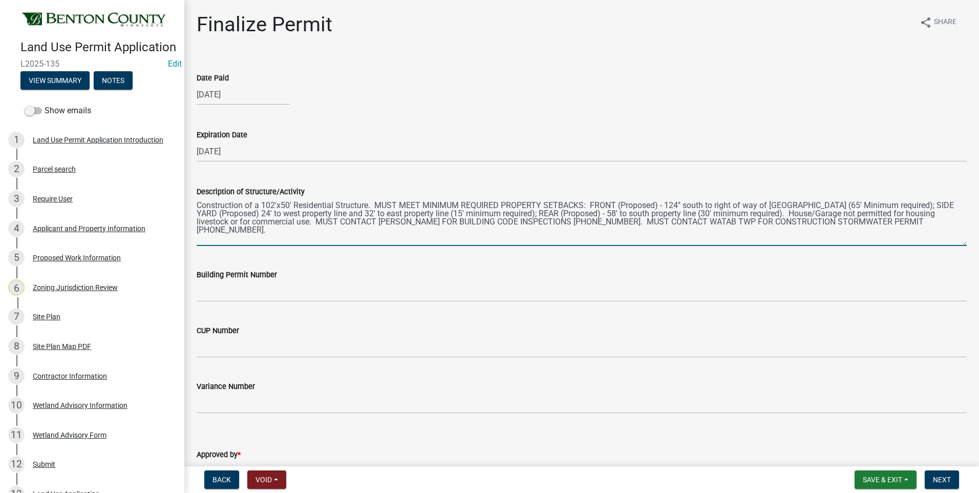
drag, startPoint x: 240, startPoint y: 213, endPoint x: 248, endPoint y: 214, distance: 7.7
click at [248, 214] on textarea "Construction of a 102'x50' Residential Structure. MUST MEET MINIMUM REQUIRED PR…" at bounding box center [582, 222] width 770 height 48
drag, startPoint x: 281, startPoint y: 213, endPoint x: 310, endPoint y: 212, distance: 29.2
click at [310, 212] on textarea "Construction of a 102'x50' Residential Structure. MUST MEET MINIMUM REQUIRED PR…" at bounding box center [582, 222] width 770 height 48
drag, startPoint x: 508, startPoint y: 213, endPoint x: 515, endPoint y: 213, distance: 7.7
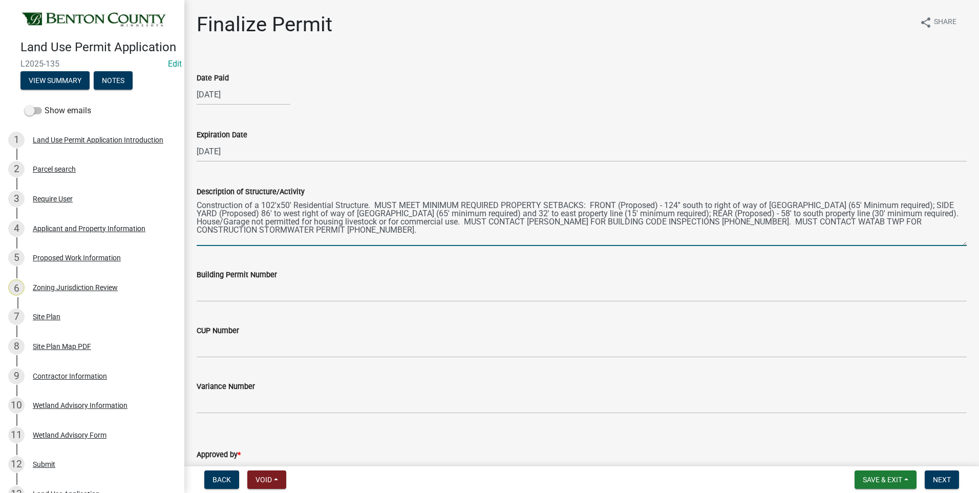
click at [515, 213] on textarea "Construction of a 102'x50' Residential Structure. MUST MEET MINIMUM REQUIRED PR…" at bounding box center [582, 222] width 770 height 48
click at [528, 212] on textarea "Construction of a 102'x50' Residential Structure. MUST MEET MINIMUM REQUIRED PR…" at bounding box center [582, 222] width 770 height 48
drag, startPoint x: 542, startPoint y: 212, endPoint x: 587, endPoint y: 214, distance: 44.6
click at [587, 214] on textarea "Construction of a 102'x50' Residential Structure. MUST MEET MINIMUM REQUIRED PR…" at bounding box center [582, 222] width 770 height 48
click at [522, 213] on textarea "Construction of a 102'x50' Residential Structure. MUST MEET MINIMUM REQUIRED PR…" at bounding box center [582, 222] width 770 height 48
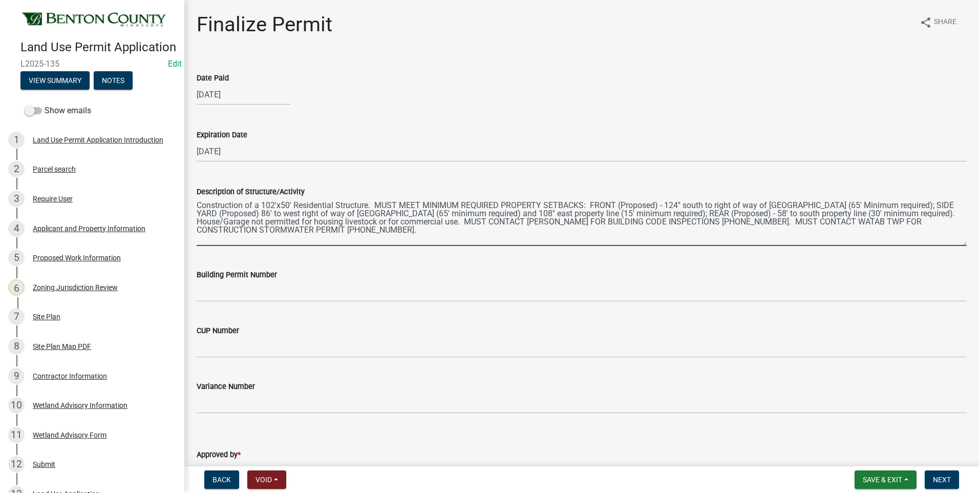
click at [542, 213] on textarea "Construction of a 102'x50' Residential Structure. MUST MEET MINIMUM REQUIRED PR…" at bounding box center [582, 222] width 770 height 48
drag, startPoint x: 876, startPoint y: 213, endPoint x: 884, endPoint y: 213, distance: 7.7
click at [884, 213] on textarea "Construction of a 102'x50' Residential Structure. MUST MEET MINIMUM REQUIRED PR…" at bounding box center [582, 222] width 770 height 48
drag, startPoint x: 908, startPoint y: 213, endPoint x: 922, endPoint y: 215, distance: 14.4
click at [922, 215] on textarea "Construction of a 102'x50' Residential Structure. MUST MEET MINIMUM REQUIRED PR…" at bounding box center [582, 222] width 770 height 48
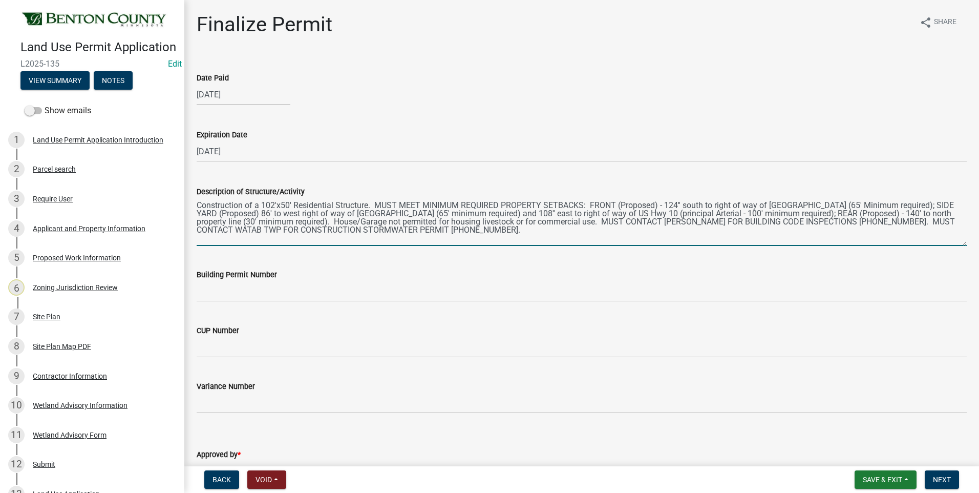
drag, startPoint x: 303, startPoint y: 220, endPoint x: 354, endPoint y: 222, distance: 51.8
click at [354, 222] on textarea "Construction of a 102'x50' Residential Structure. MUST MEET MINIMUM REQUIRED PR…" at bounding box center [582, 222] width 770 height 48
click at [514, 230] on textarea "Construction of a 102'x50' Residential Structure. MUST MEET MINIMUM REQUIRED PR…" at bounding box center [582, 222] width 770 height 48
type textarea "Construction of a 102'x50' Residential Structure. MUST MEET MINIMUM REQUIRED PR…"
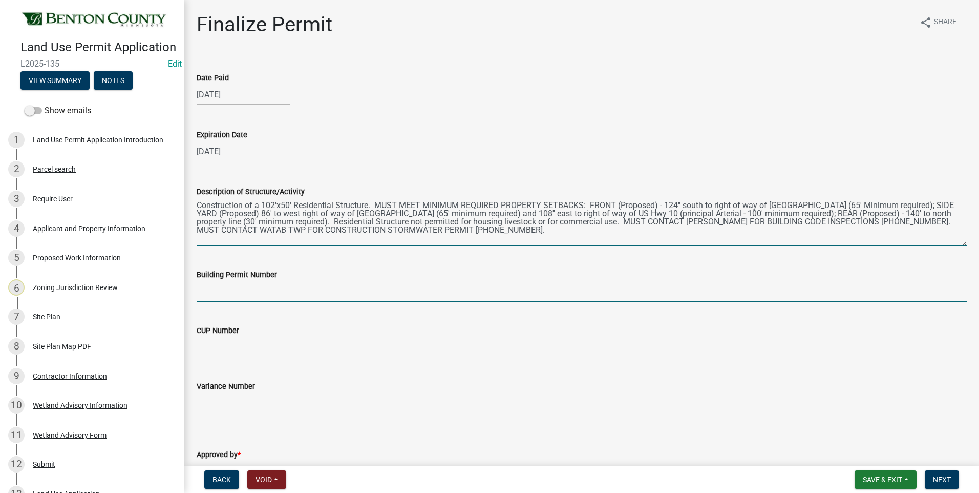
click at [237, 295] on input "Building Permit Number" at bounding box center [582, 291] width 770 height 21
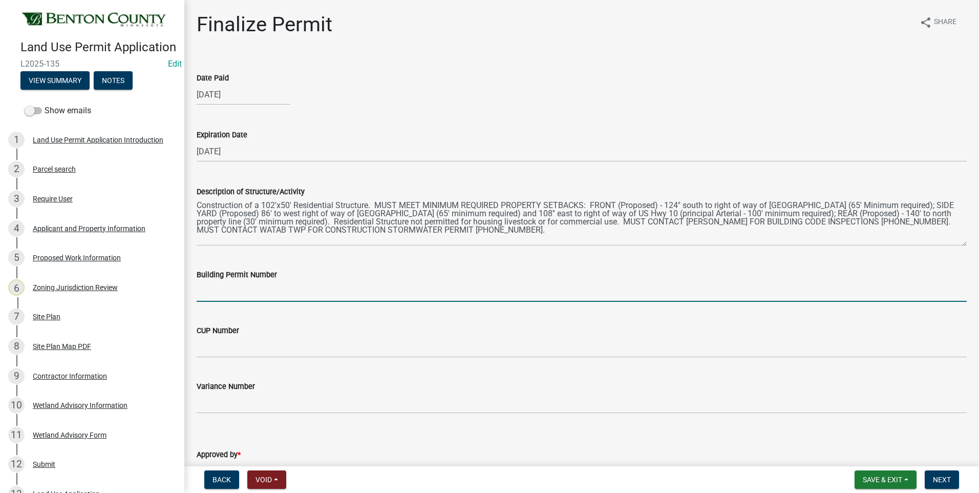
type input "Watab Twp"
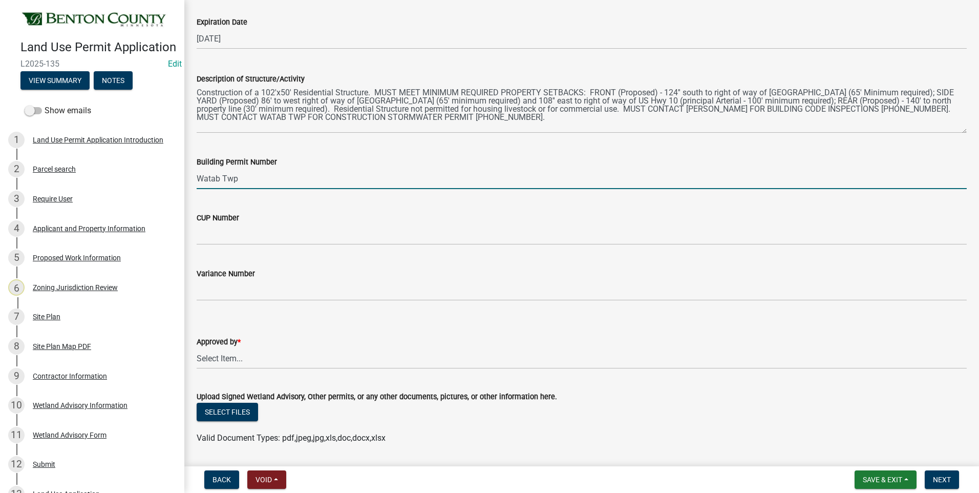
scroll to position [154, 0]
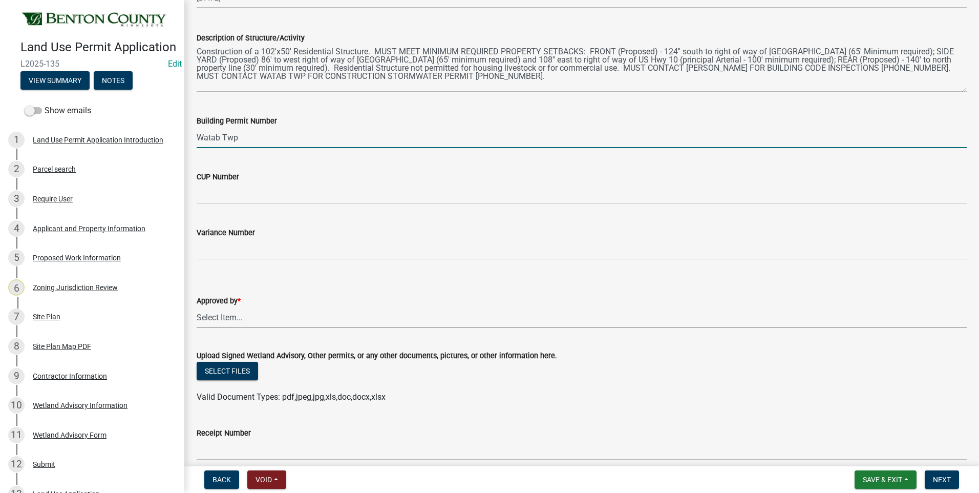
click at [223, 317] on select "Select Item... [PERSON_NAME] [PERSON_NAME] [PERSON_NAME]" at bounding box center [582, 317] width 770 height 21
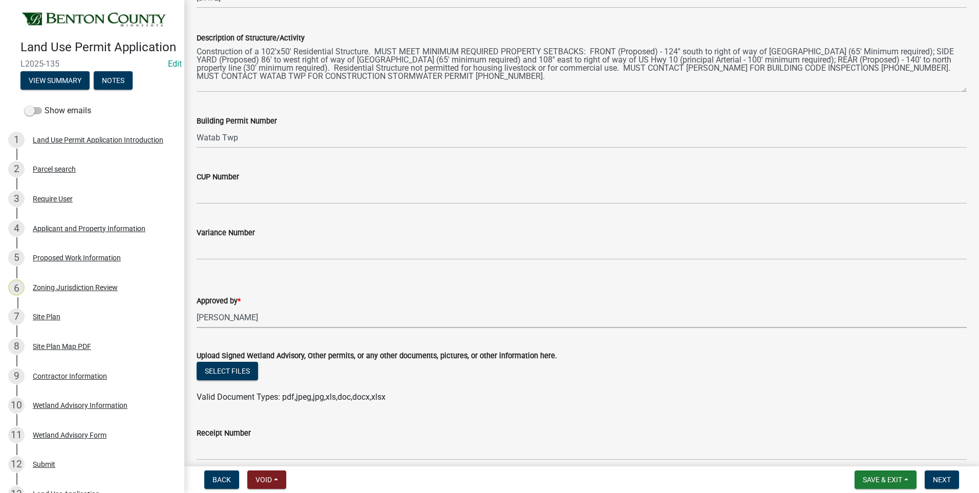
click at [197, 307] on select "Select Item... [PERSON_NAME] [PERSON_NAME] [PERSON_NAME]" at bounding box center [582, 317] width 770 height 21
select select "8c556161-3af8-4be3-b743-63476ef47763"
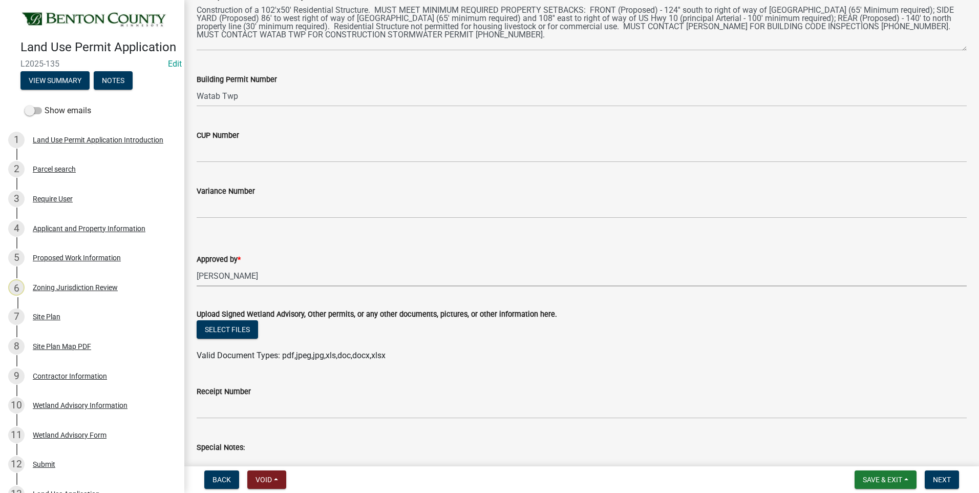
scroll to position [256, 0]
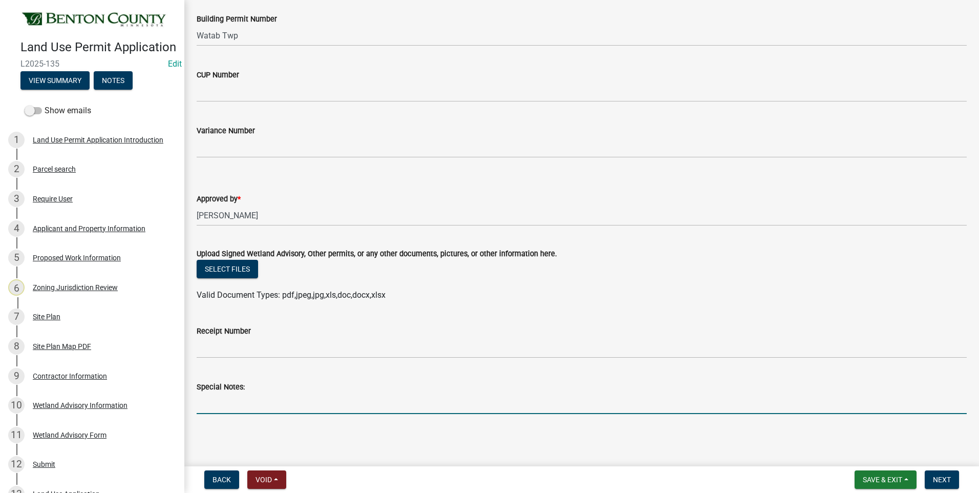
click at [245, 403] on input "Special Notes:" at bounding box center [582, 403] width 770 height 21
type input "102x50 Residential Structure"
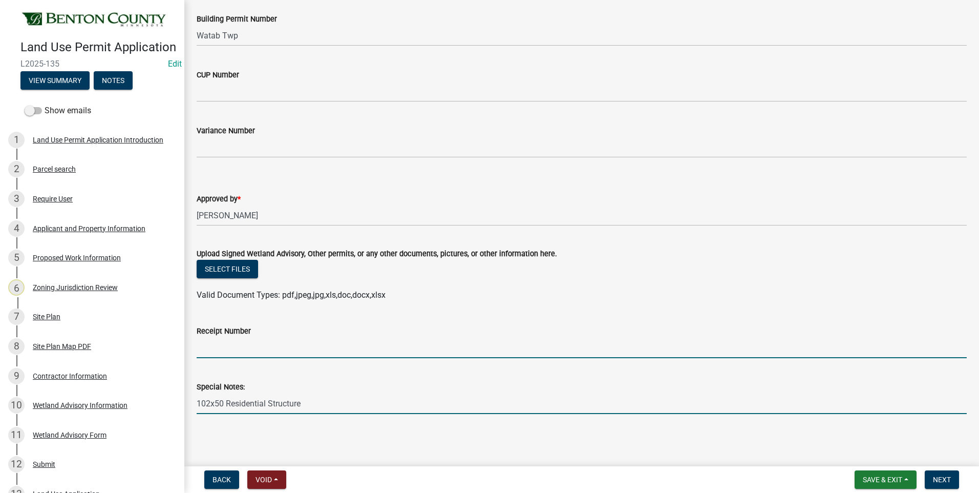
click at [239, 349] on input "Receipt Number" at bounding box center [582, 347] width 770 height 21
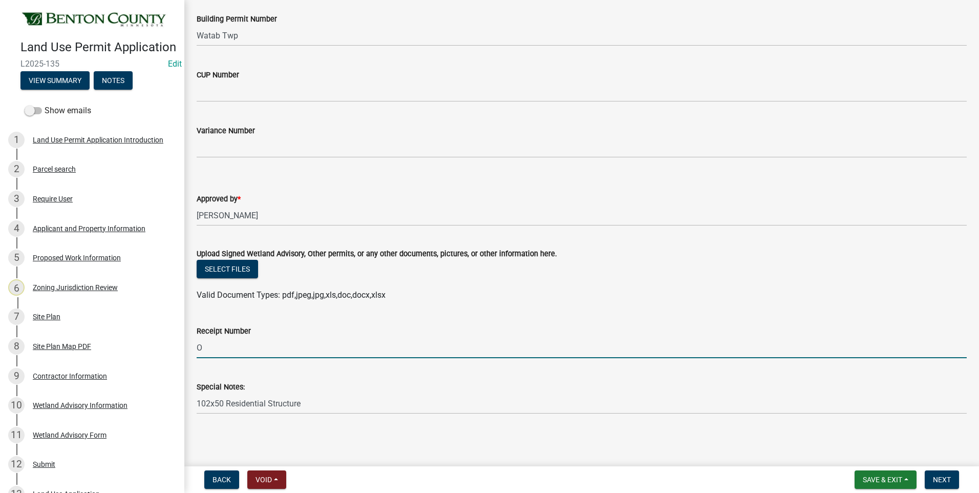
type input "Online"
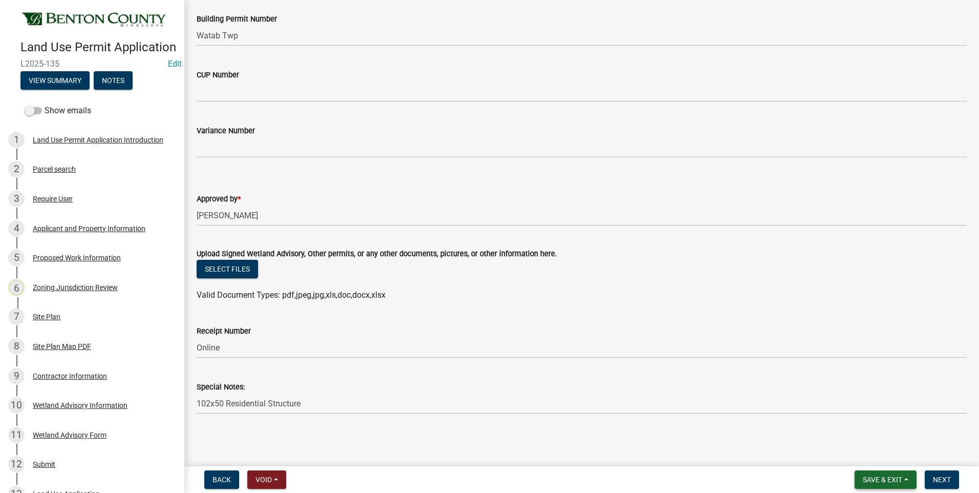
click at [890, 478] on span "Save & Exit" at bounding box center [882, 479] width 39 height 8
click at [860, 429] on button "Save" at bounding box center [876, 428] width 82 height 25
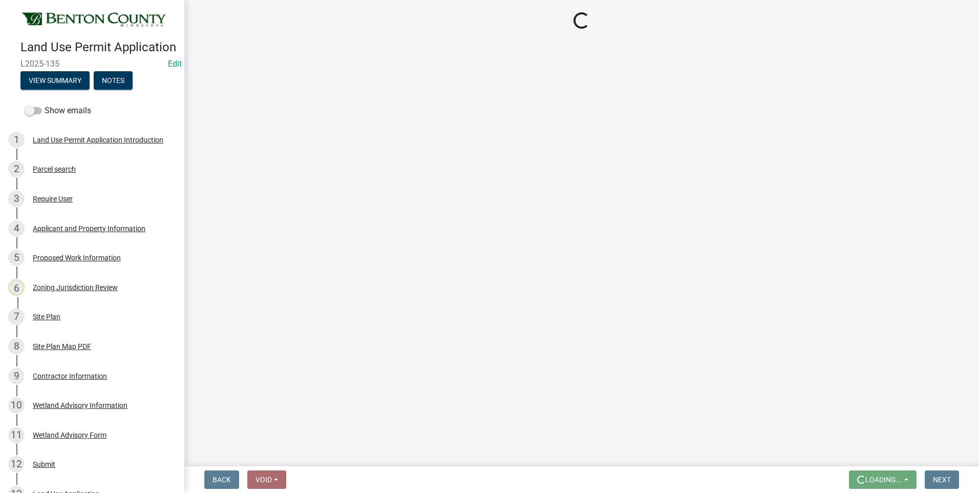
scroll to position [0, 0]
select select "8c556161-3af8-4be3-b743-63476ef47763"
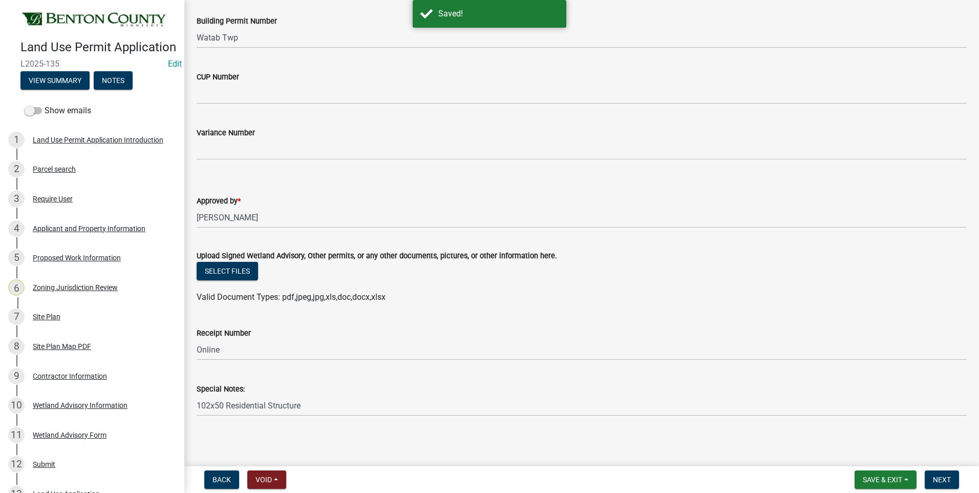
scroll to position [256, 0]
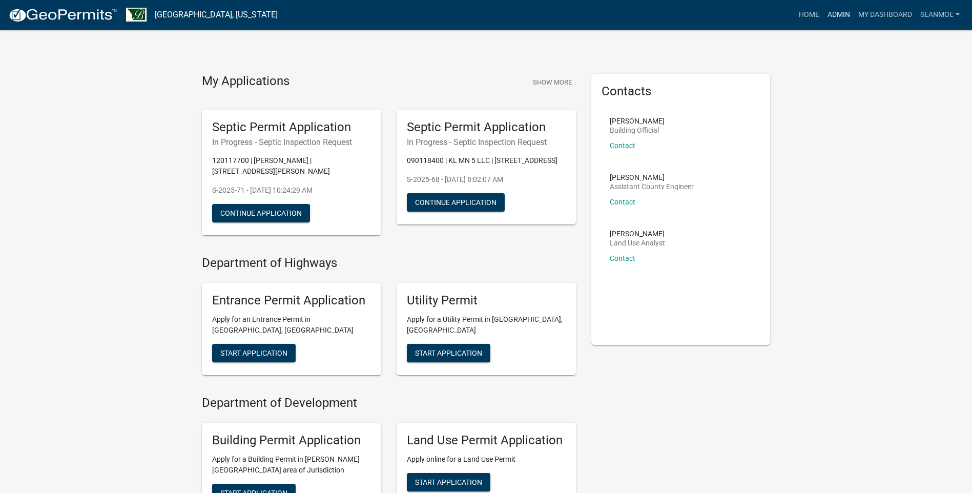
click at [844, 14] on link "Admin" at bounding box center [838, 14] width 31 height 19
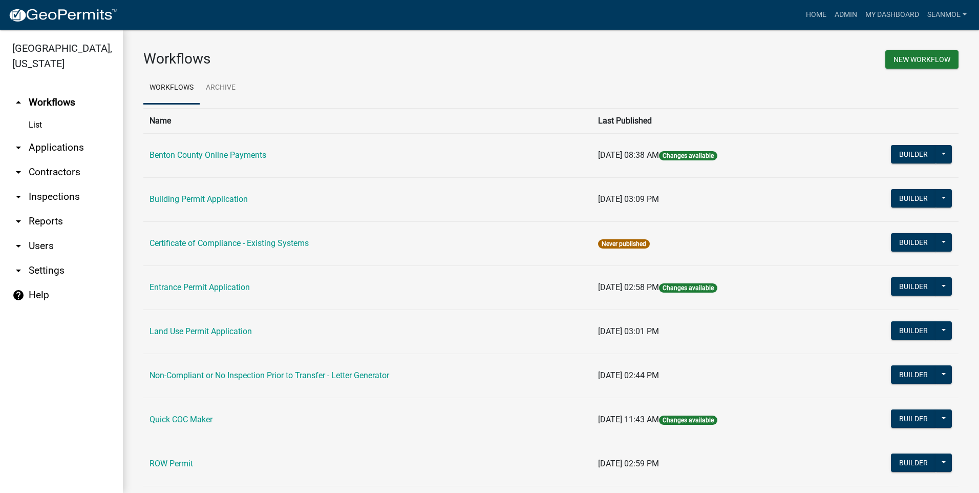
click at [59, 148] on link "arrow_drop_down Applications" at bounding box center [61, 147] width 123 height 25
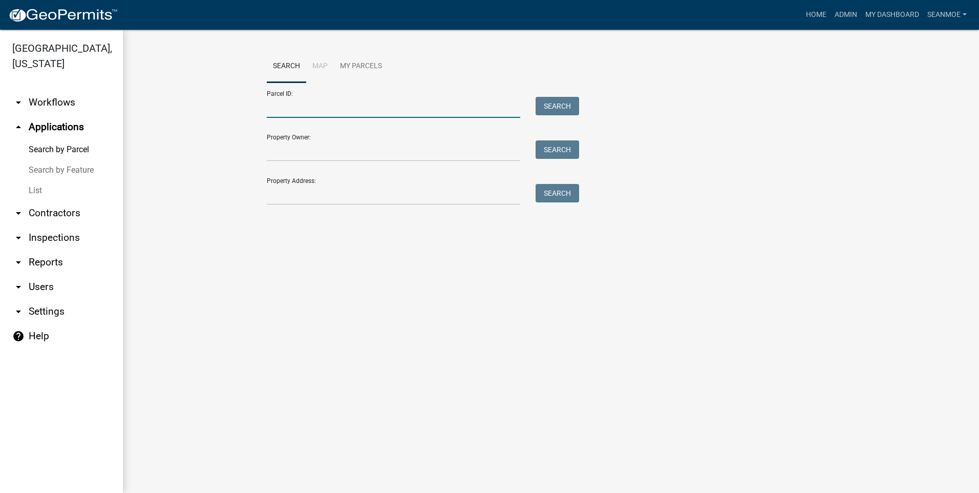
click at [313, 110] on input "Parcel ID:" at bounding box center [394, 107] width 254 height 21
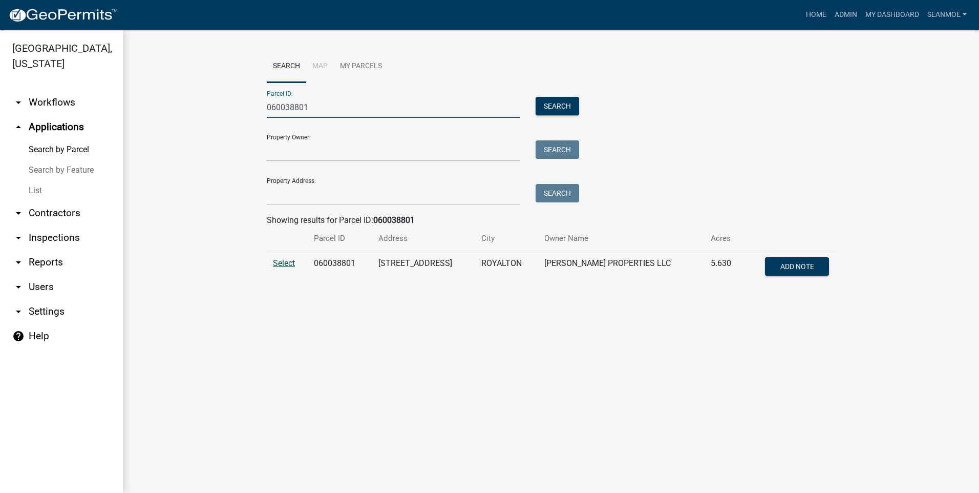
type input "060038801"
click at [283, 260] on span "Select" at bounding box center [284, 263] width 22 height 10
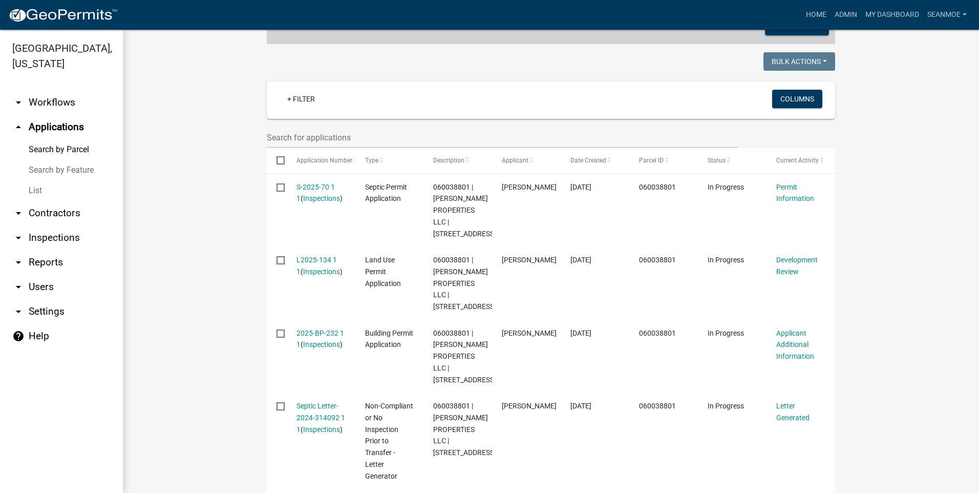
scroll to position [286, 0]
